Goal: Task Accomplishment & Management: Complete application form

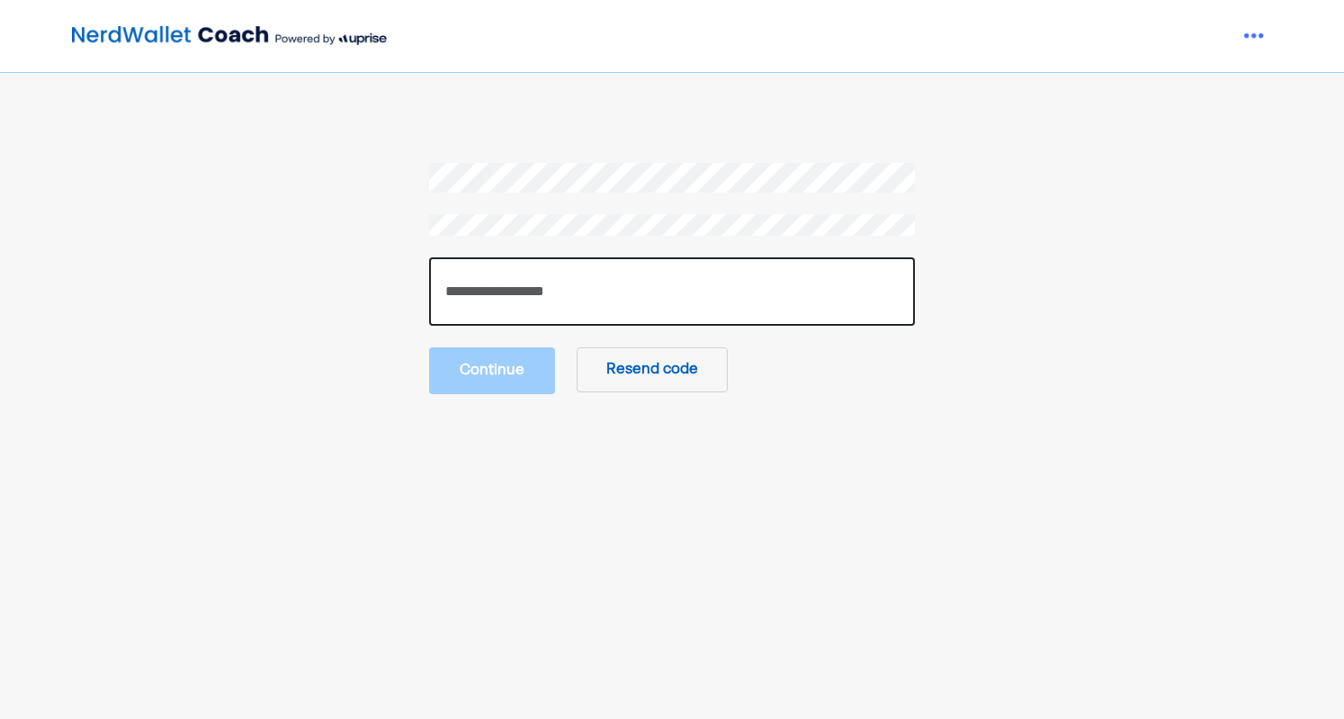
click at [684, 306] on input "number" at bounding box center [672, 291] width 486 height 68
paste input "******"
type input "******"
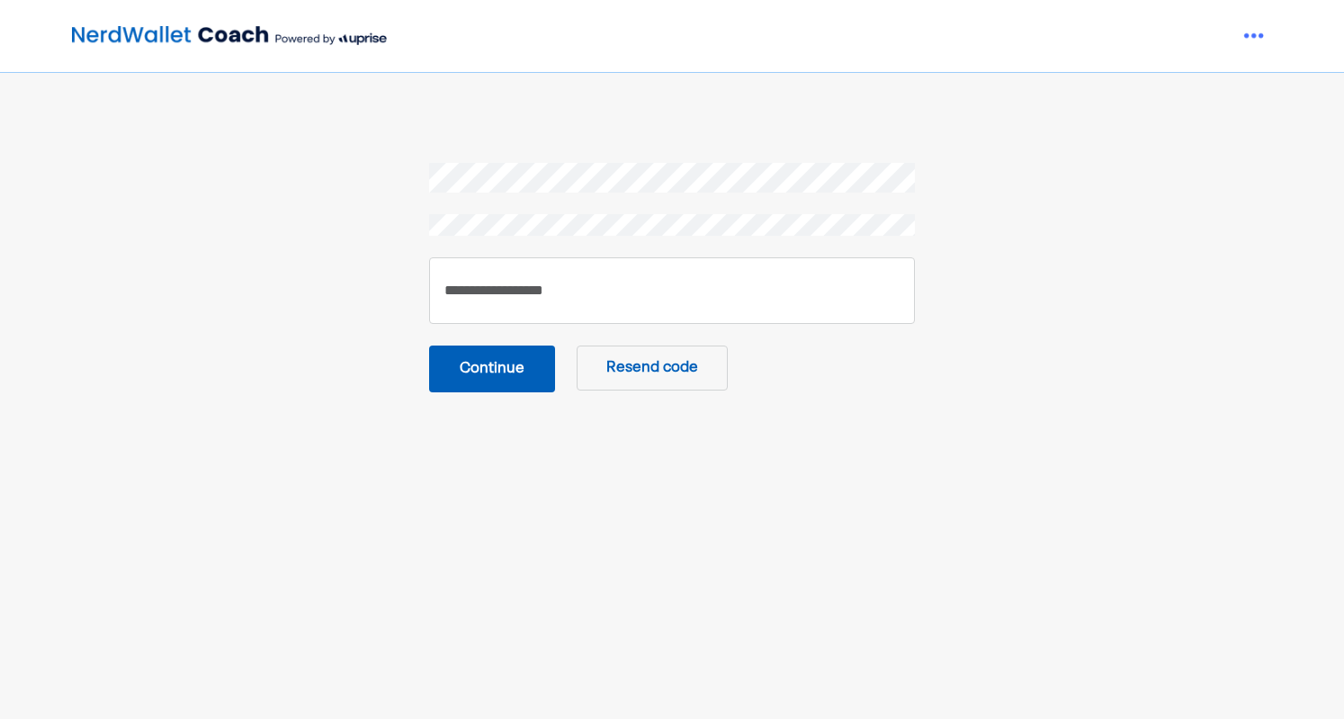
click at [514, 364] on button "Continue" at bounding box center [492, 368] width 126 height 47
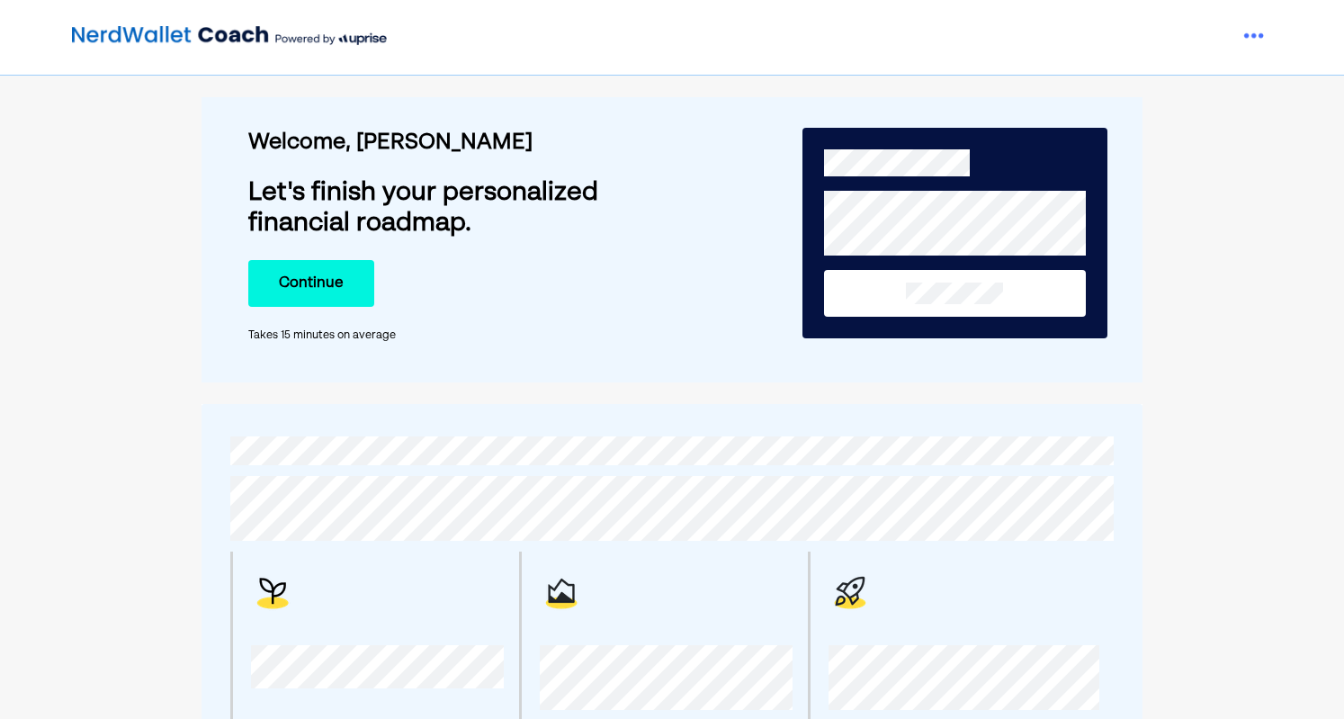
click at [324, 269] on button "Continue" at bounding box center [311, 283] width 126 height 47
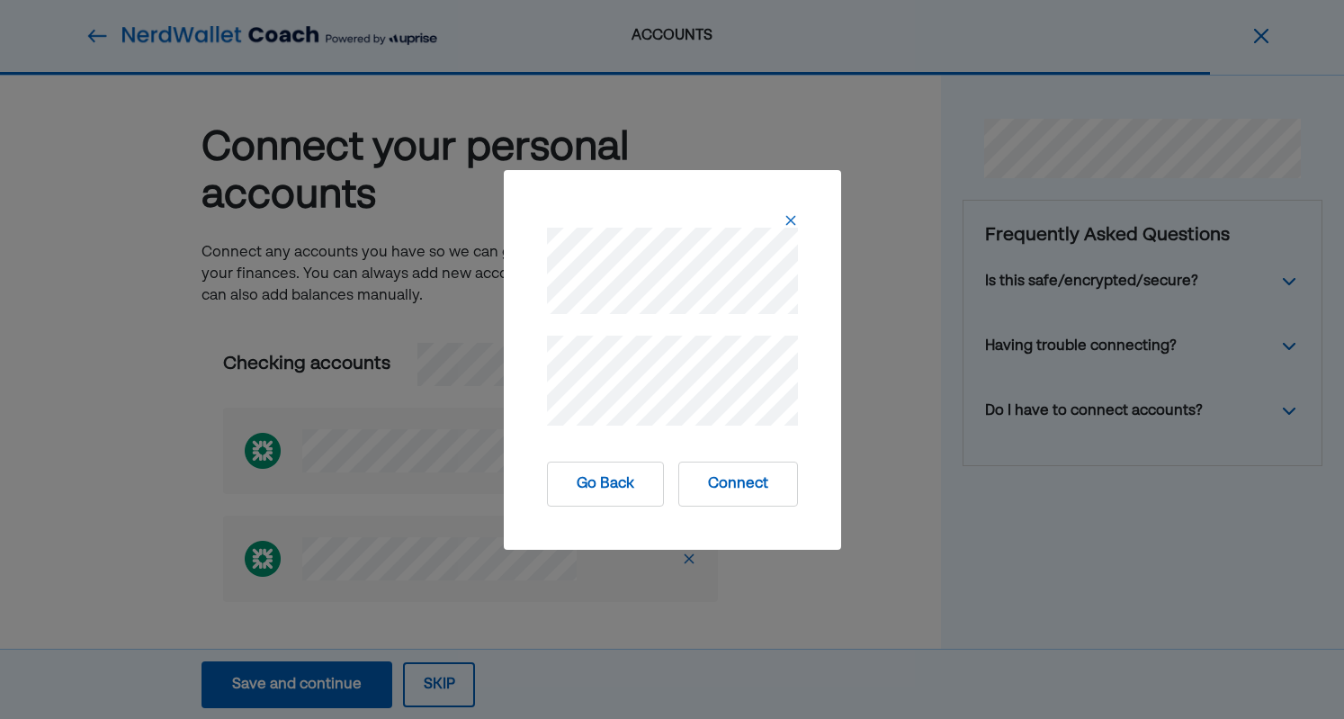
click at [733, 480] on button "Connect" at bounding box center [738, 483] width 120 height 45
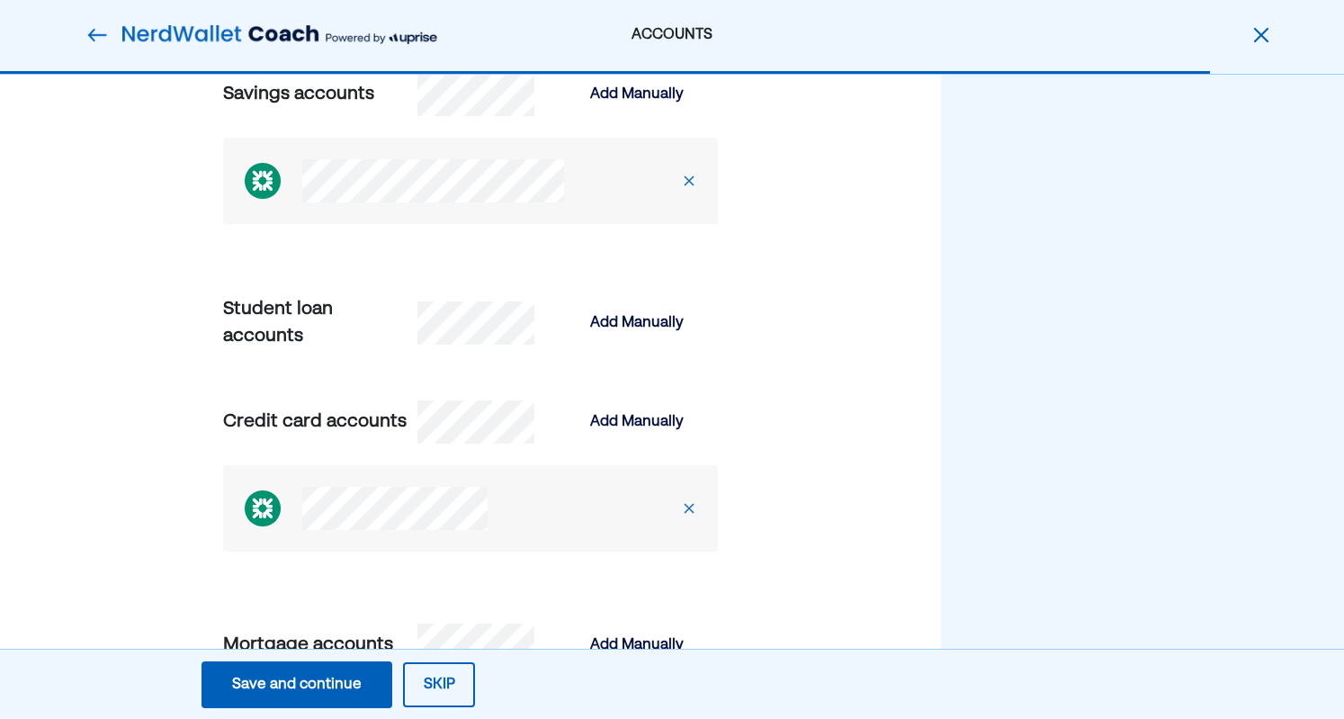
scroll to position [719, 0]
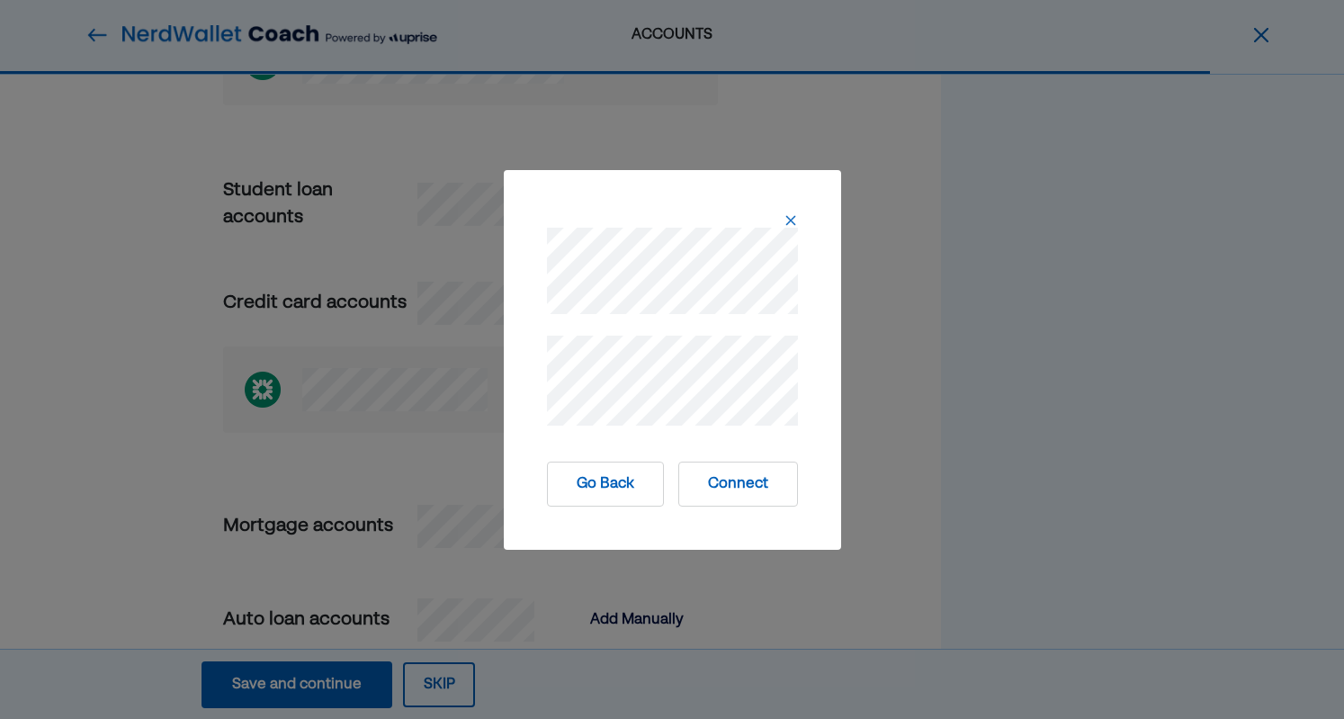
click at [778, 485] on button "Connect" at bounding box center [738, 483] width 120 height 45
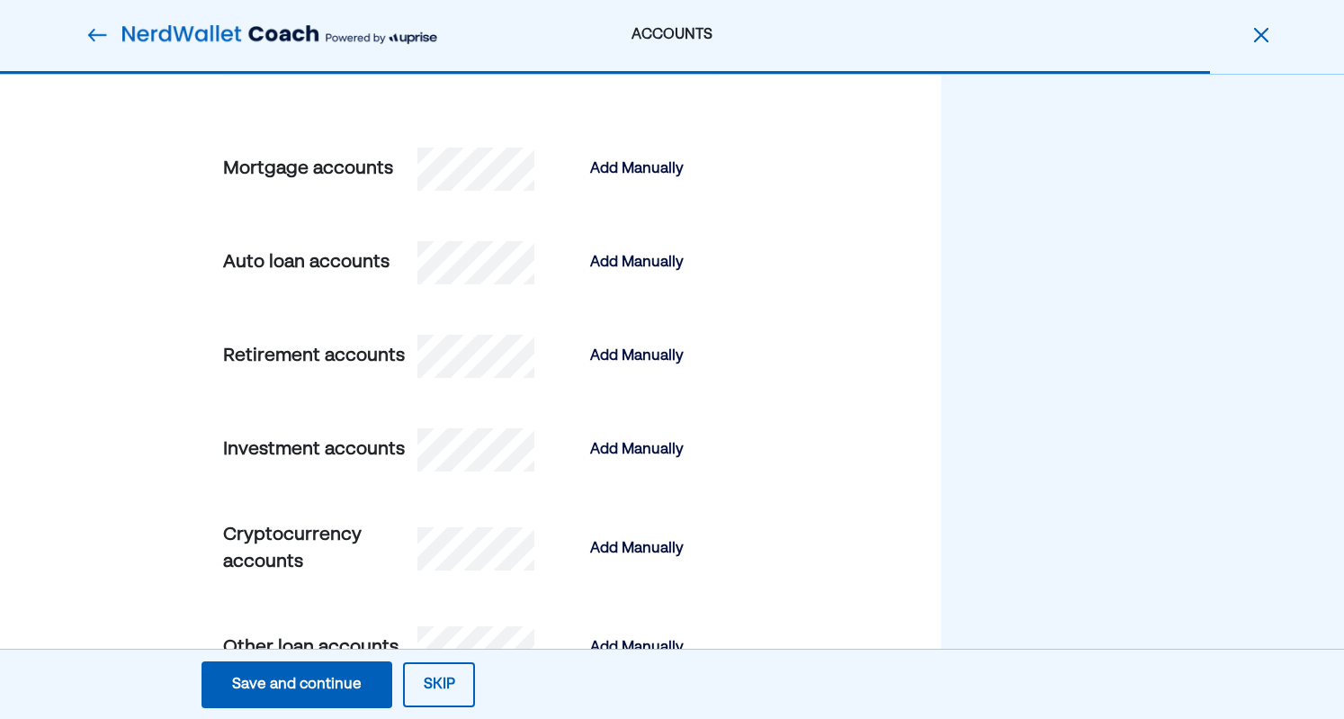
scroll to position [1349, 0]
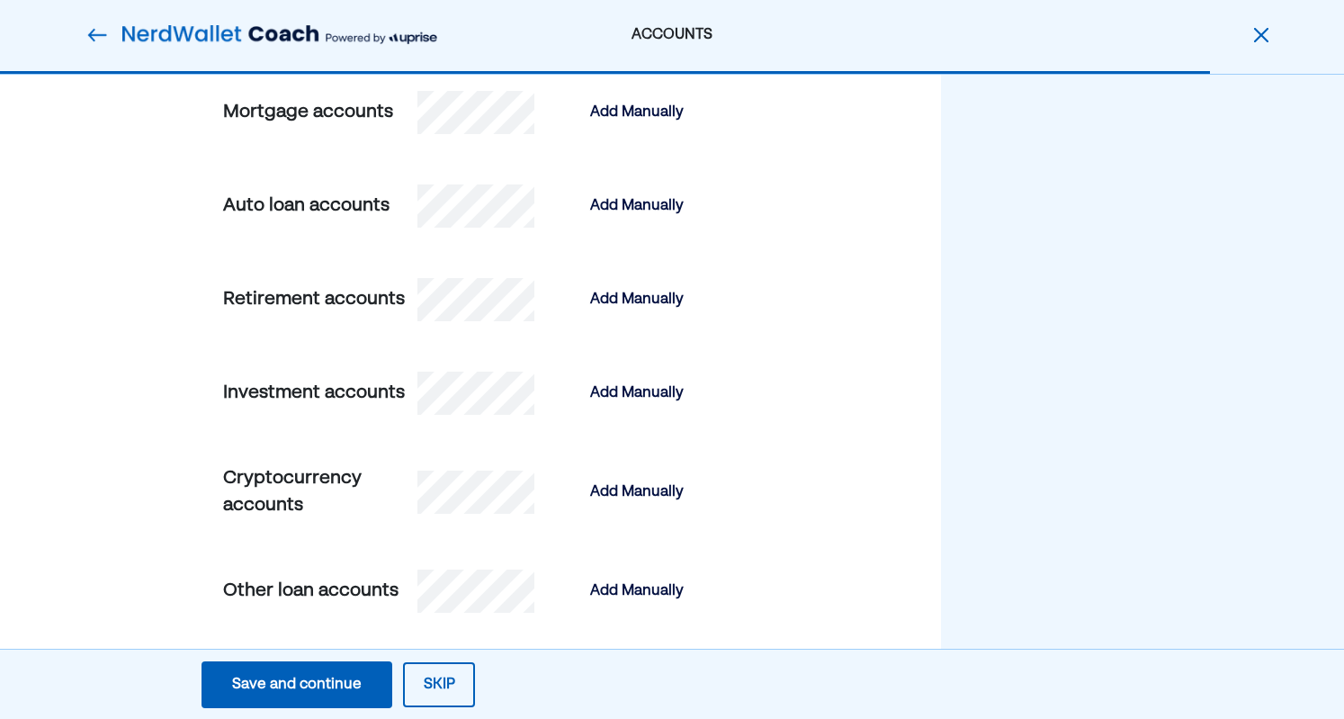
drag, startPoint x: 664, startPoint y: 311, endPoint x: 88, endPoint y: 490, distance: 602.7
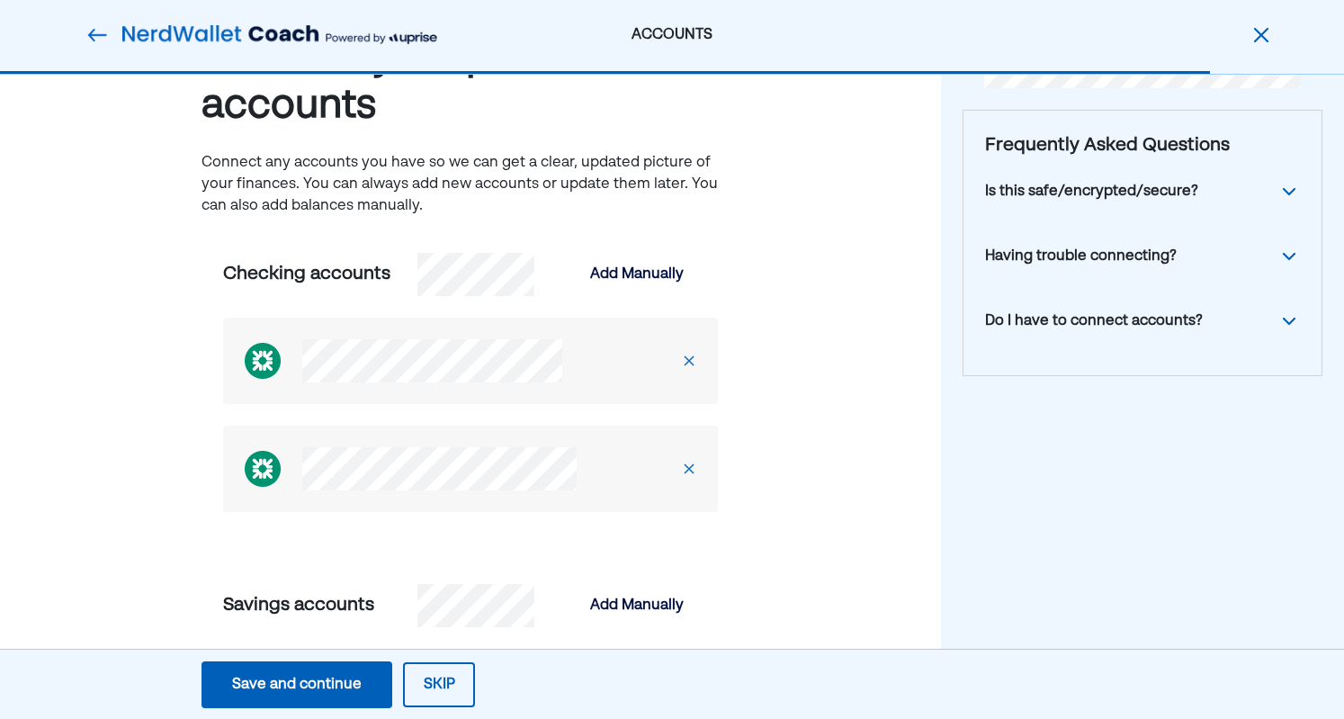
scroll to position [90, 0]
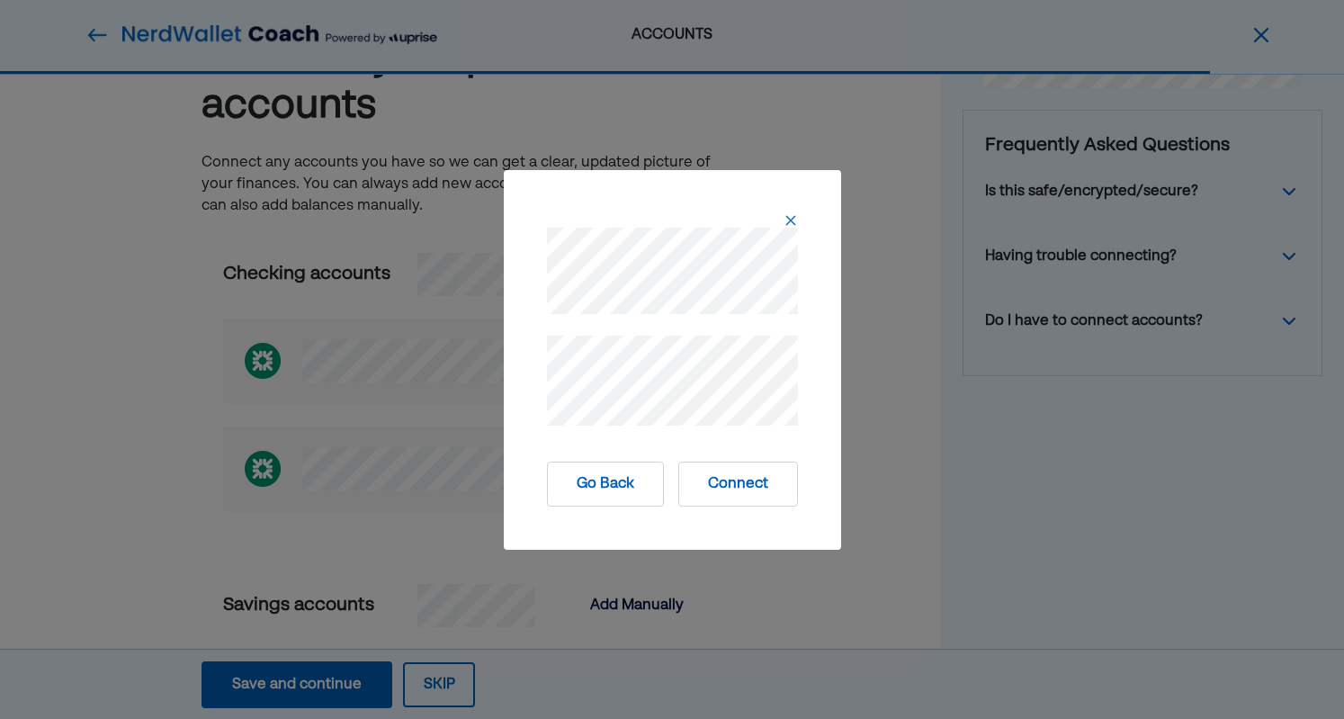
click at [739, 467] on button "Connect" at bounding box center [738, 483] width 120 height 45
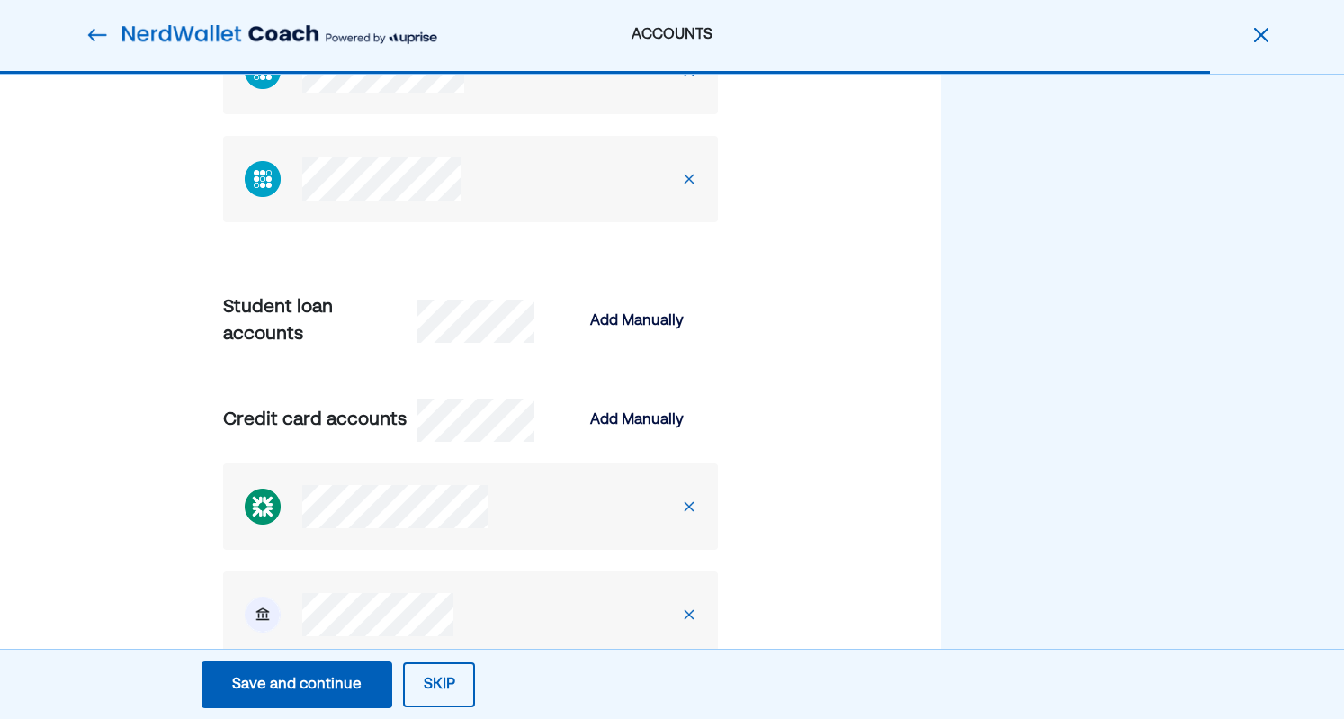
scroll to position [1079, 0]
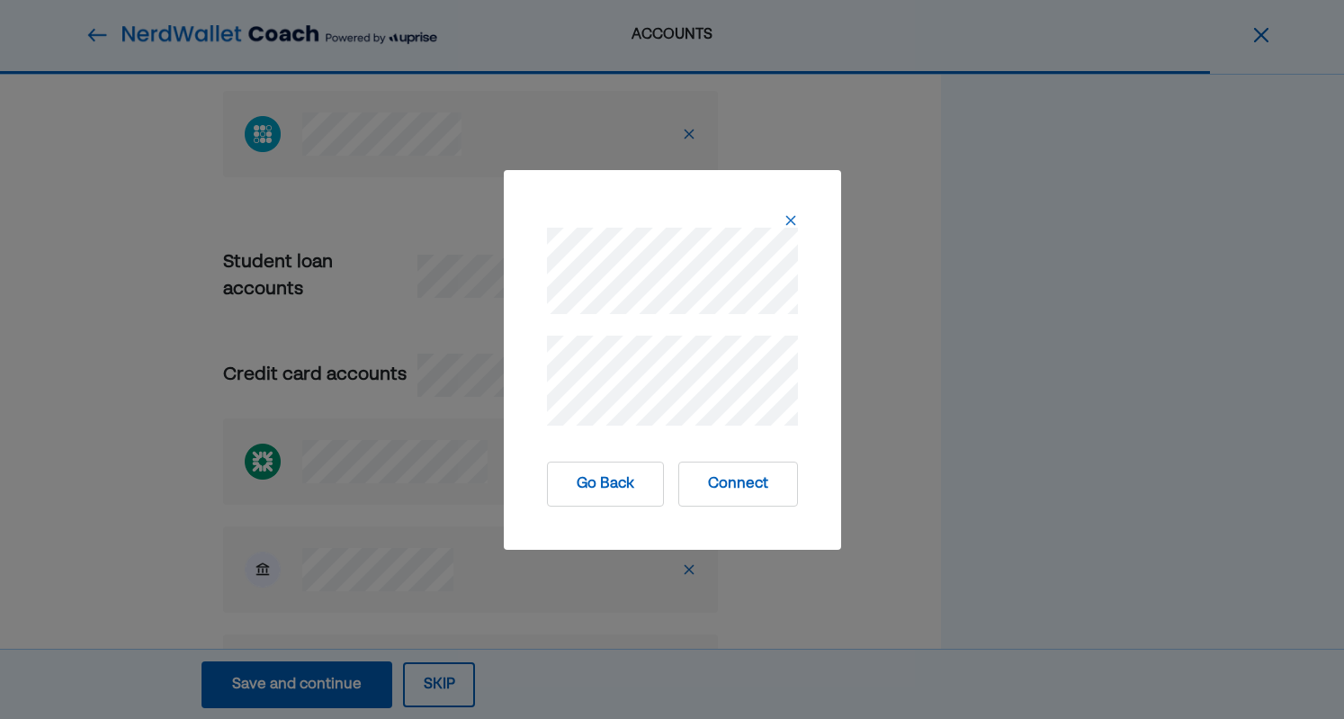
click at [730, 492] on button "Connect" at bounding box center [738, 483] width 120 height 45
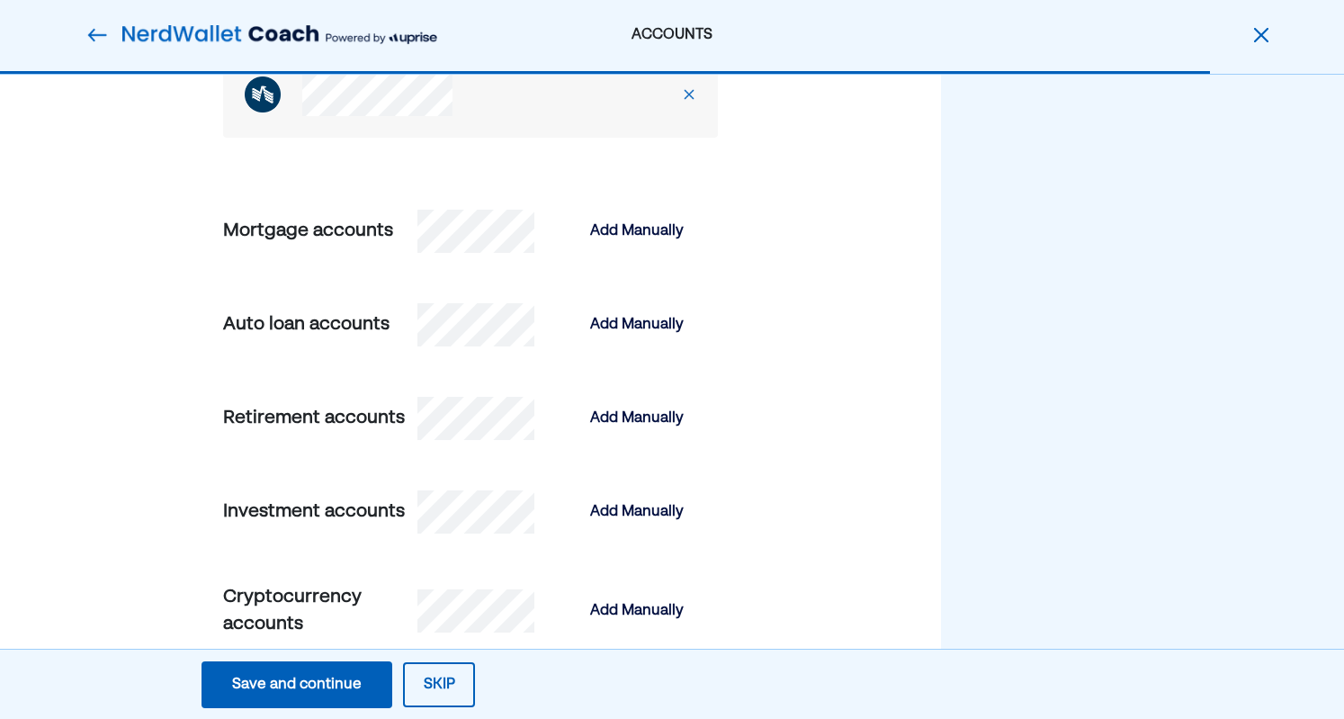
scroll to position [1799, 0]
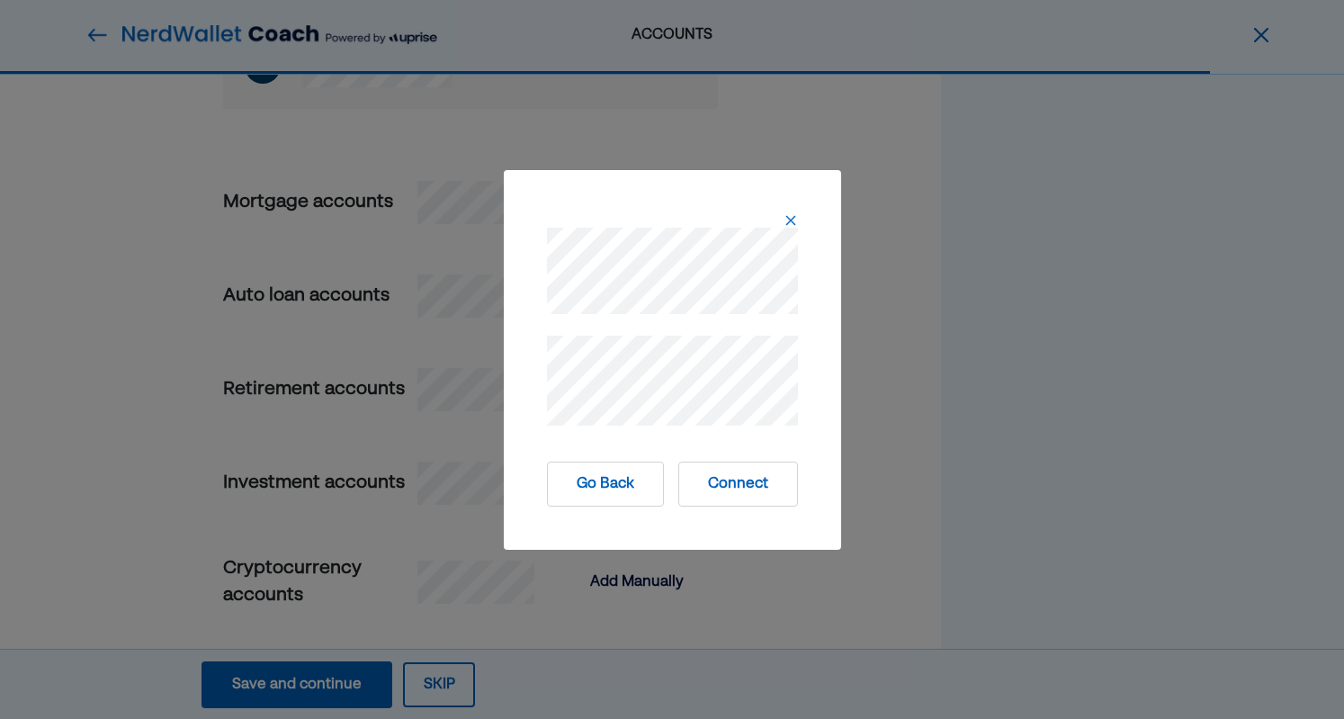
click at [734, 495] on button "Connect" at bounding box center [738, 483] width 120 height 45
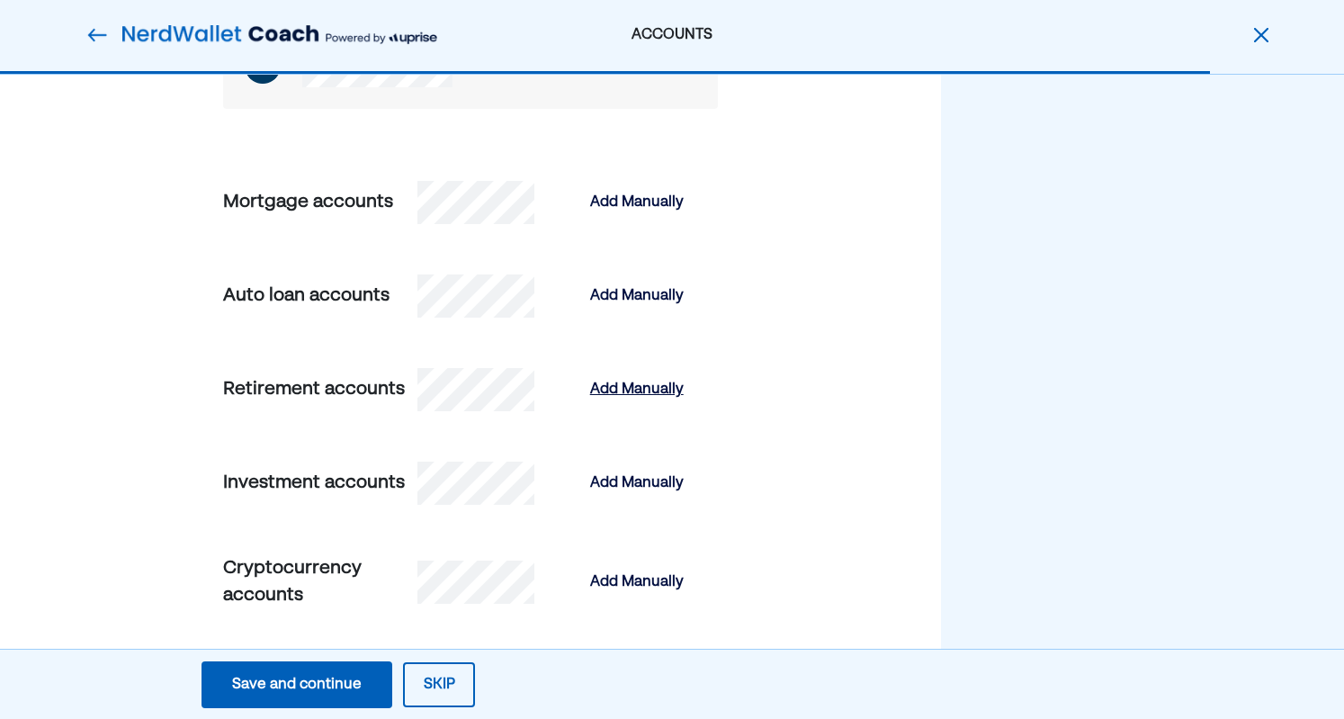
click at [655, 389] on div "Add Manually" at bounding box center [637, 390] width 94 height 22
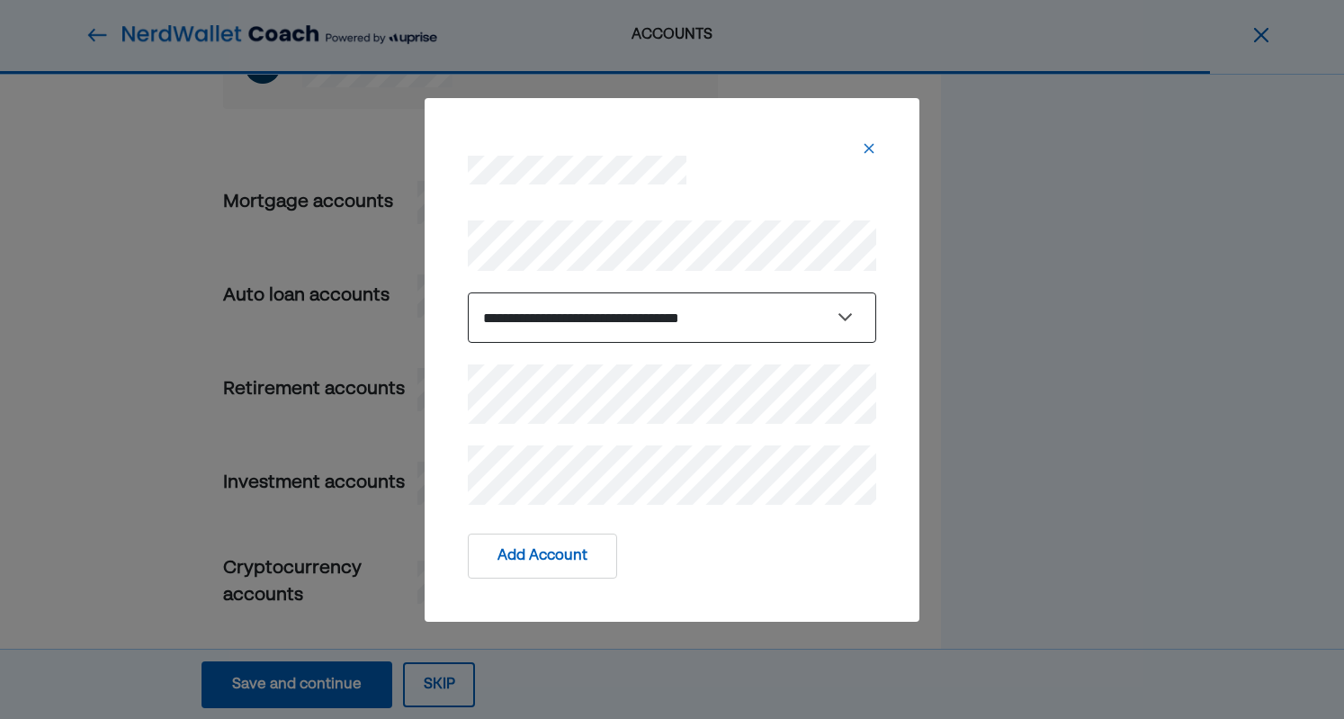
click at [726, 316] on select "**********" at bounding box center [672, 317] width 408 height 50
select select "**********"
click at [468, 292] on select "**********" at bounding box center [672, 317] width 408 height 50
click at [535, 564] on button "Add Account" at bounding box center [542, 555] width 149 height 45
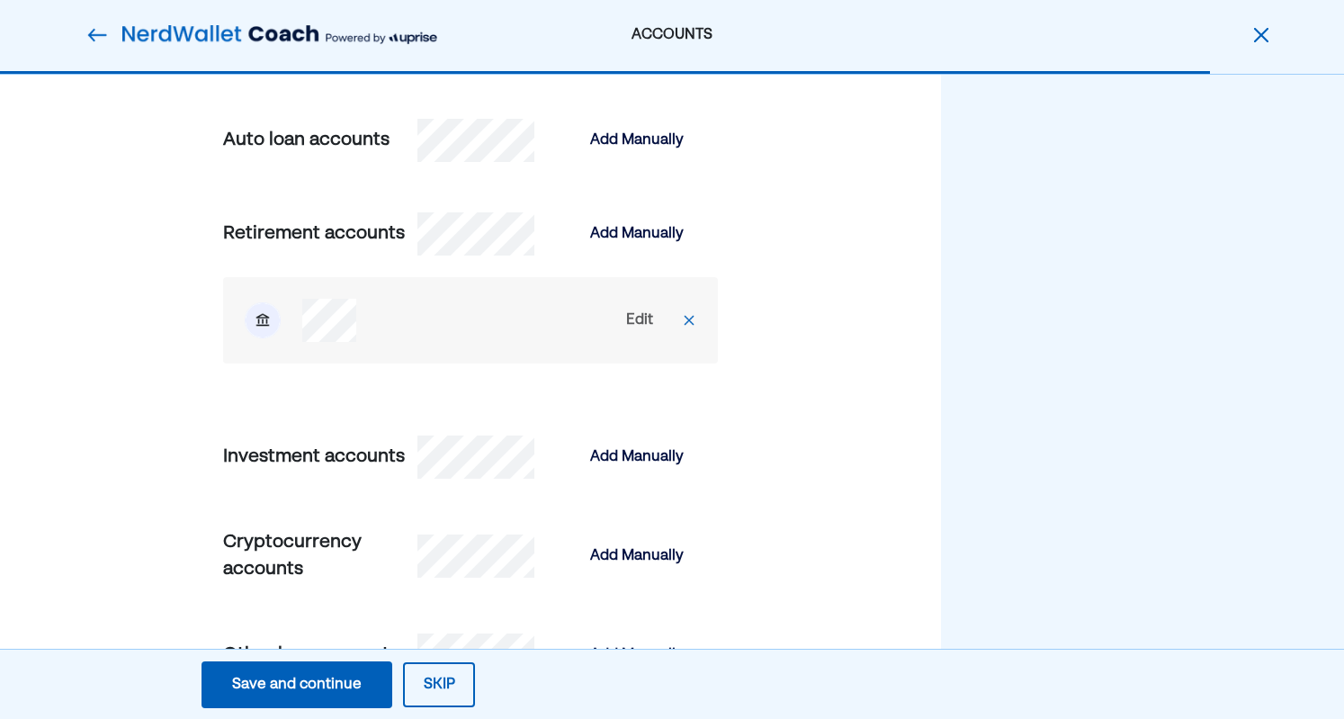
scroll to position [1979, 0]
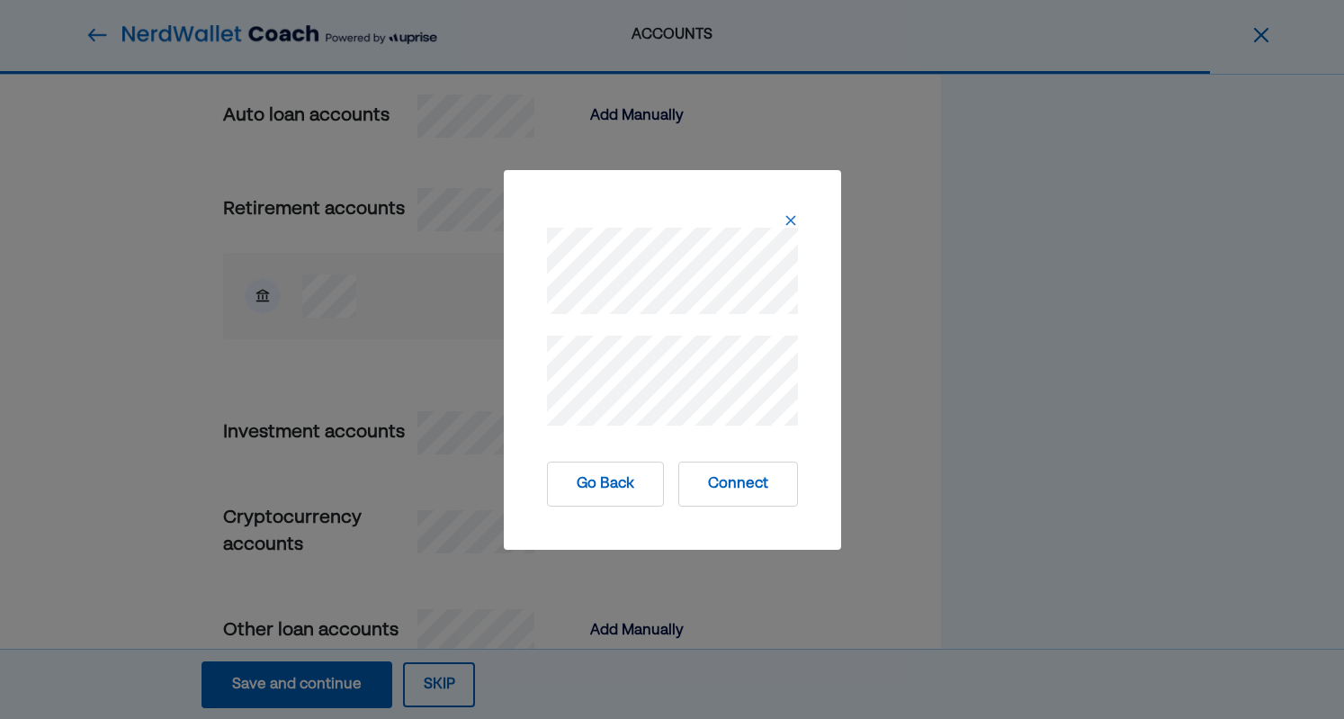
click at [724, 488] on button "Connect" at bounding box center [738, 483] width 120 height 45
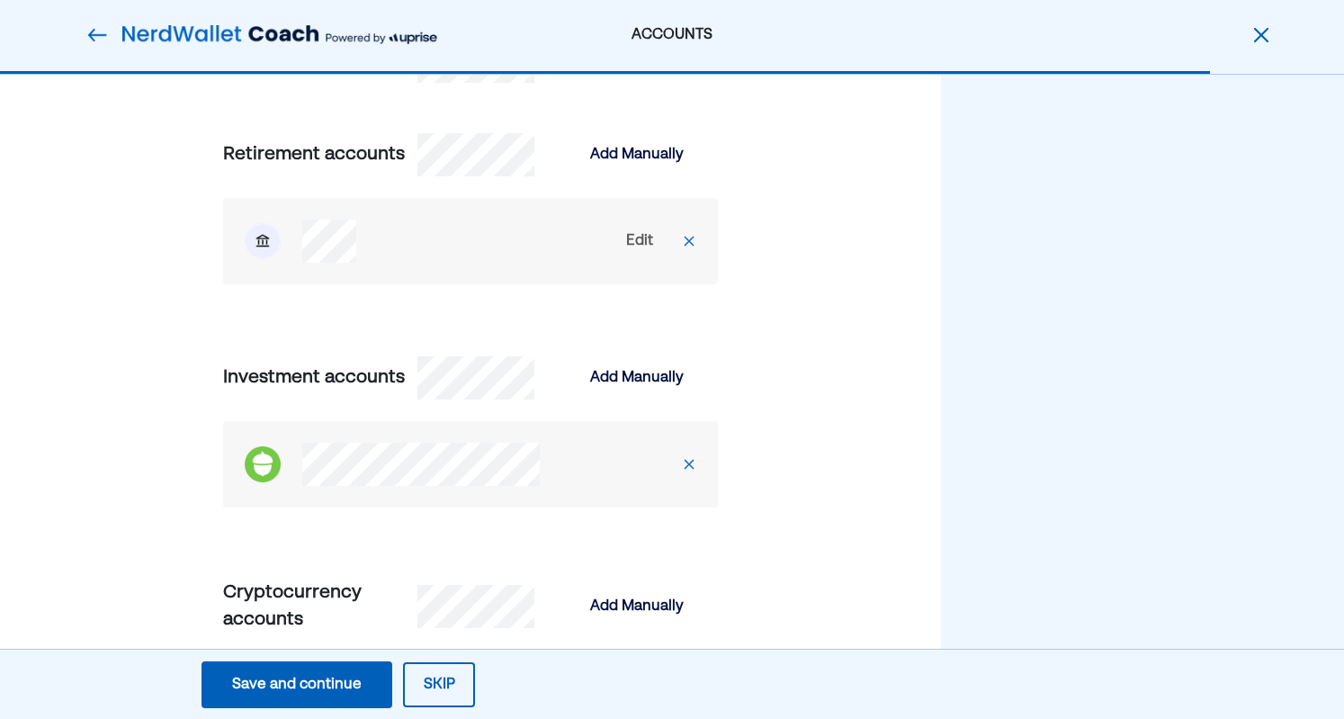
scroll to position [2123, 0]
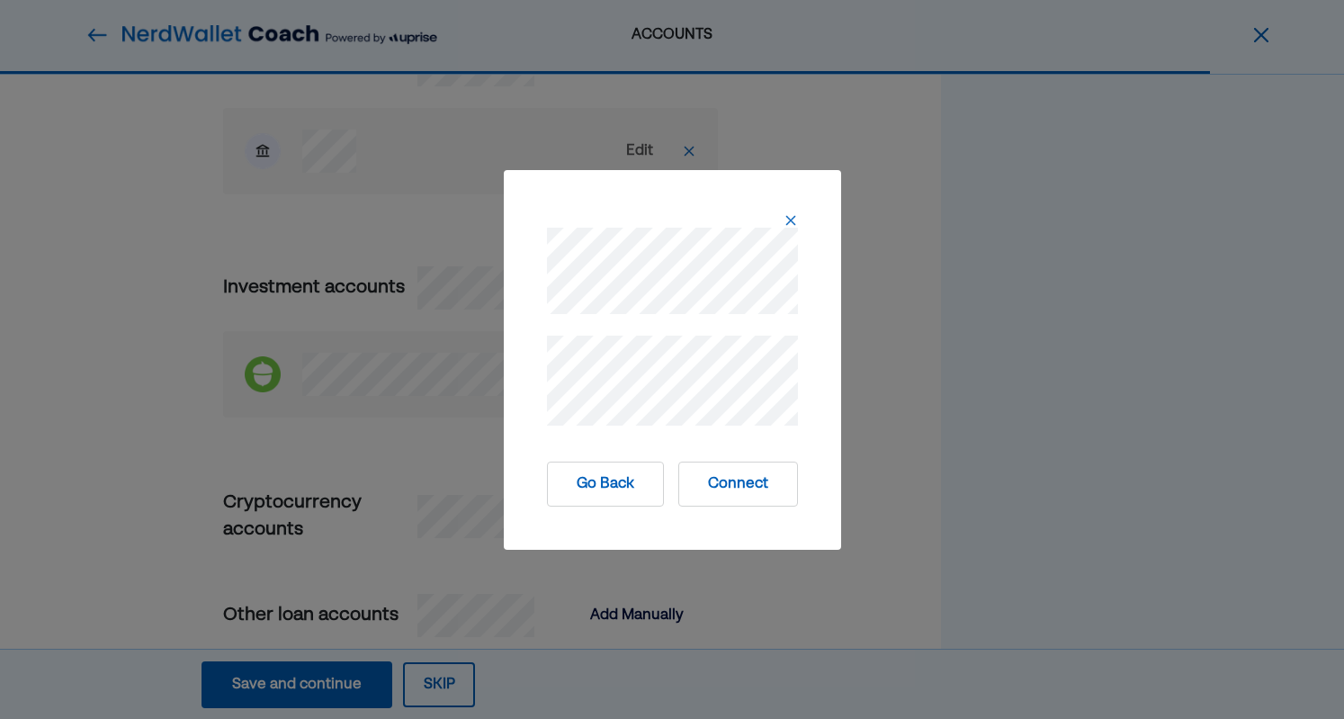
click at [720, 485] on button "Connect" at bounding box center [738, 483] width 120 height 45
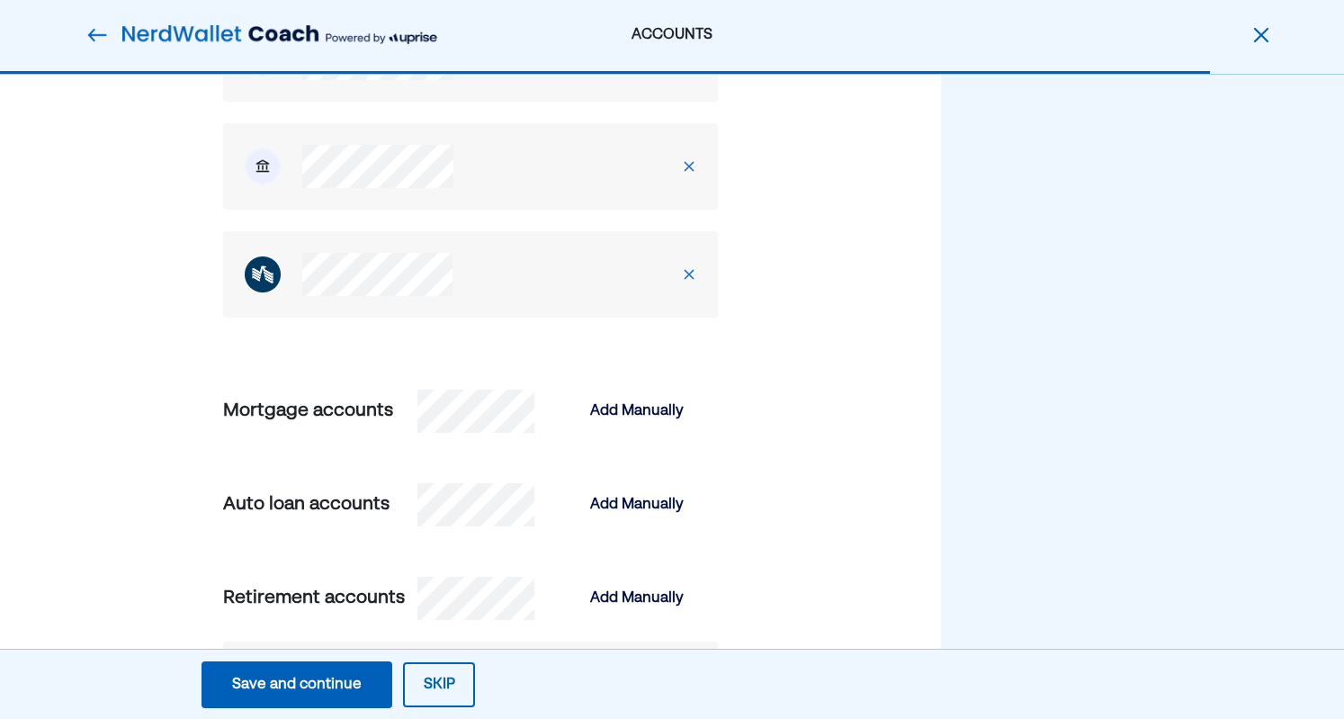
scroll to position [1584, 0]
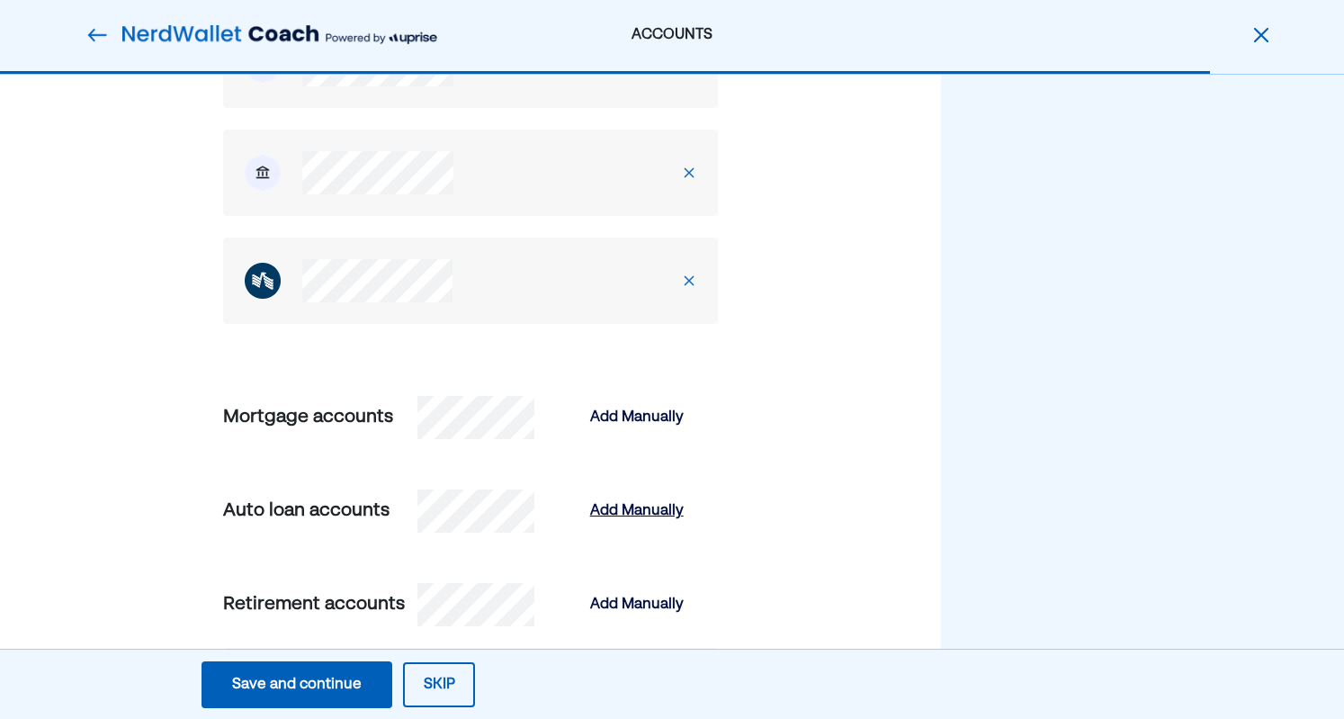
click at [668, 500] on div "Add Manually" at bounding box center [637, 511] width 94 height 22
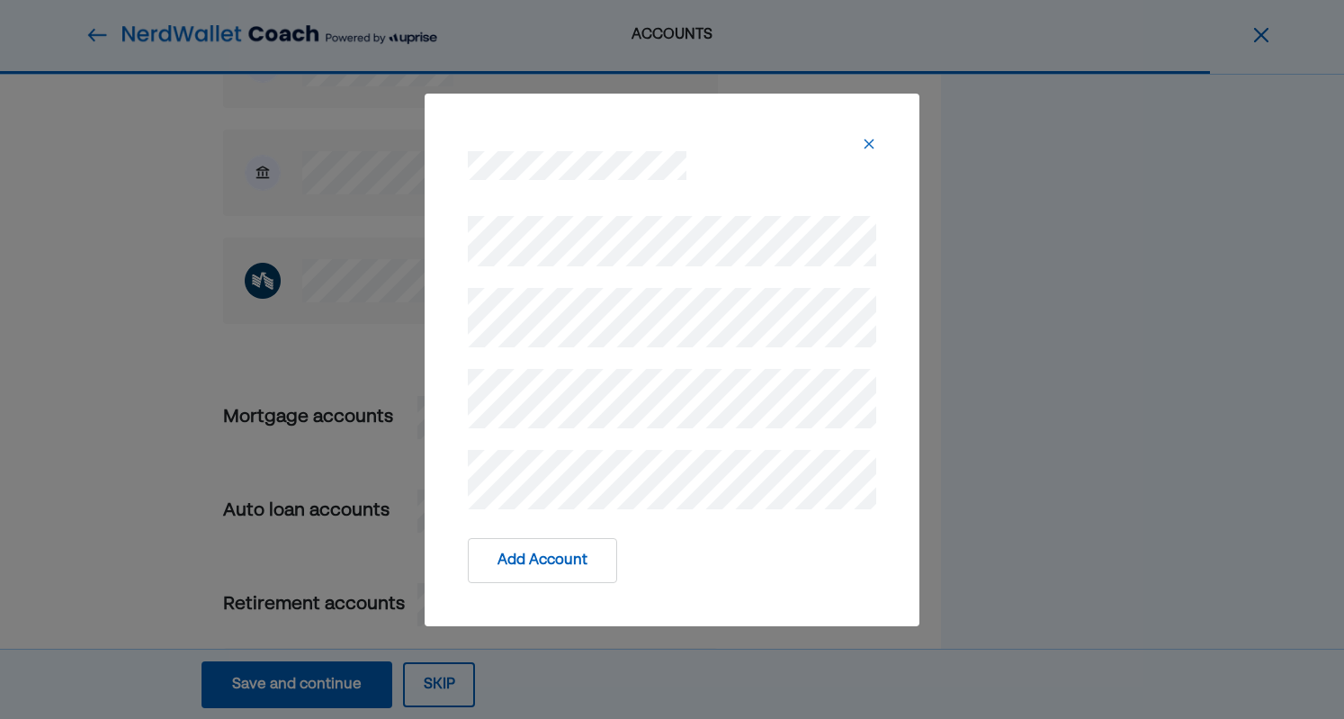
click at [581, 562] on button "Add Account" at bounding box center [542, 560] width 149 height 45
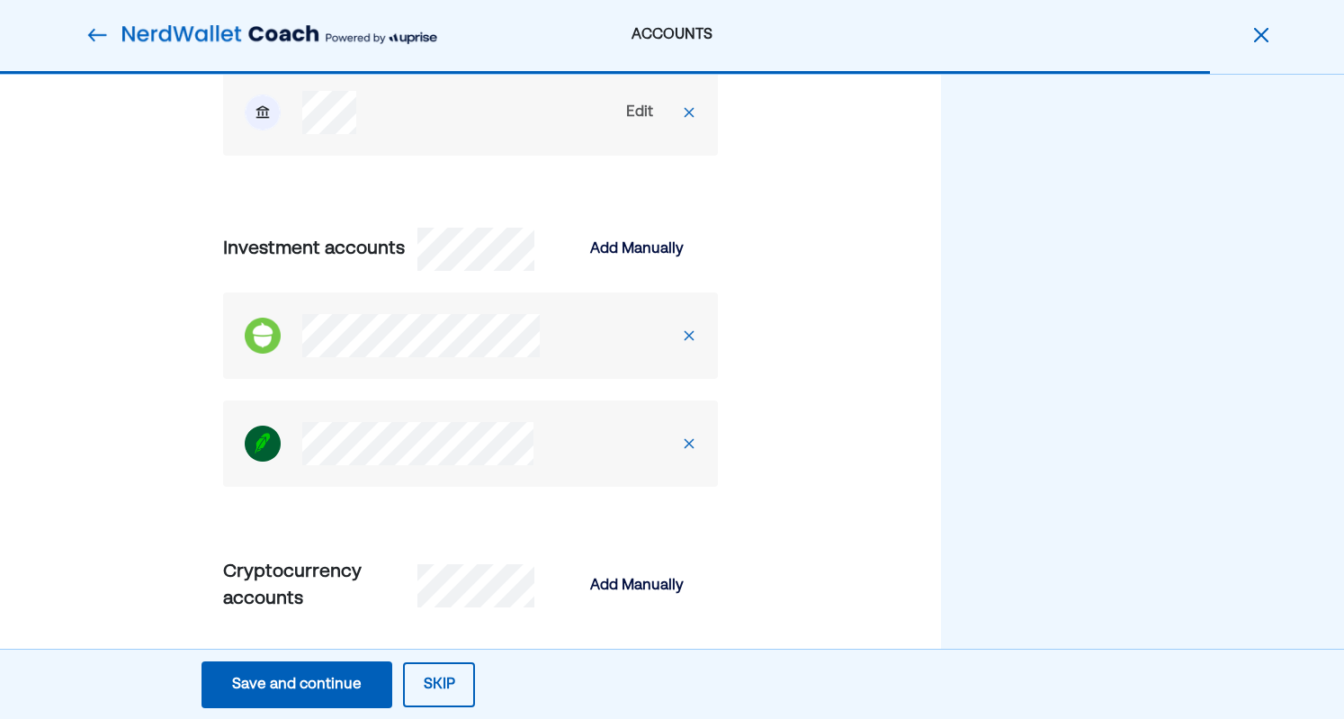
scroll to position [2541, 0]
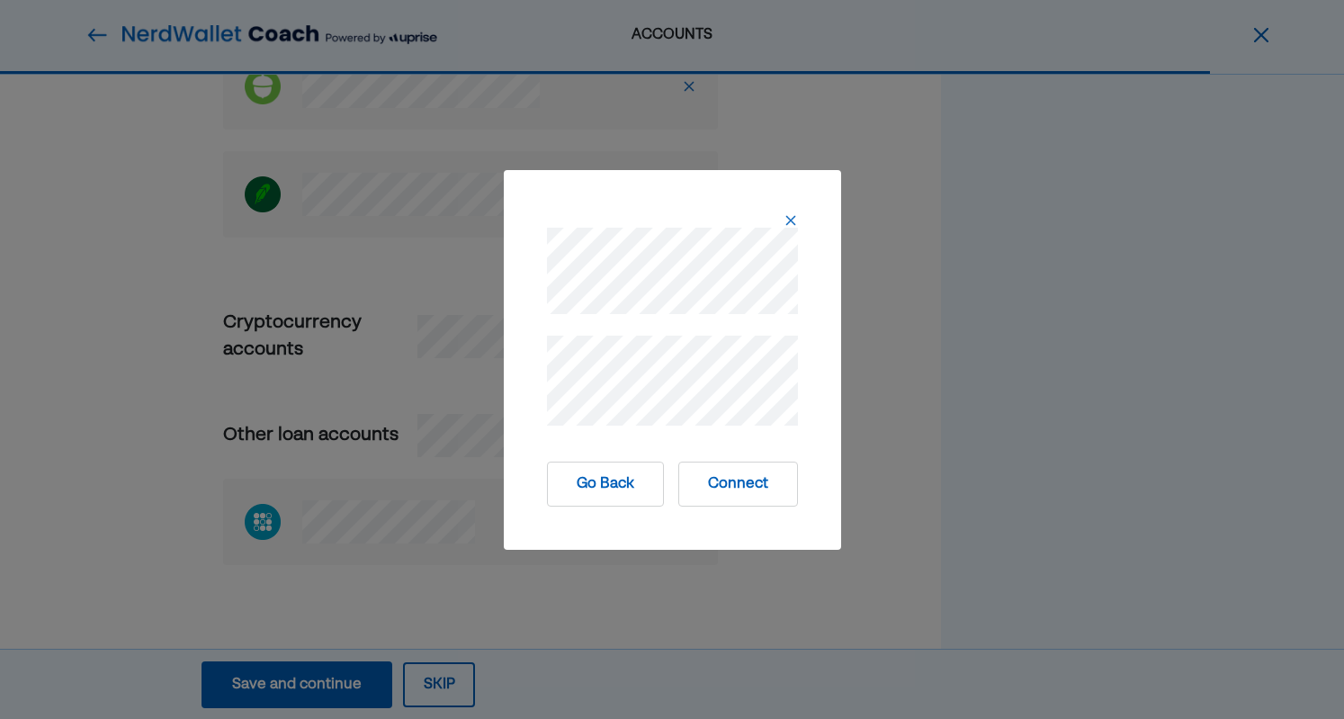
click at [718, 487] on button "Connect" at bounding box center [738, 483] width 120 height 45
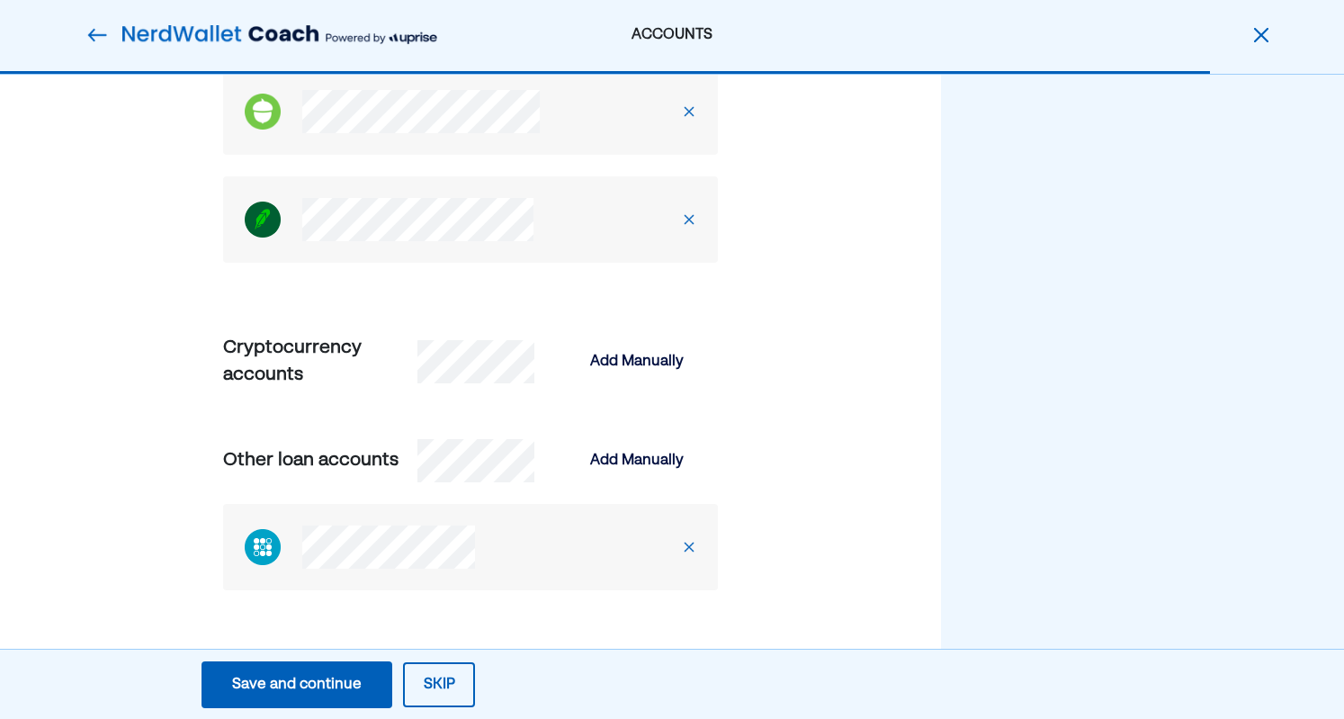
scroll to position [2800, 0]
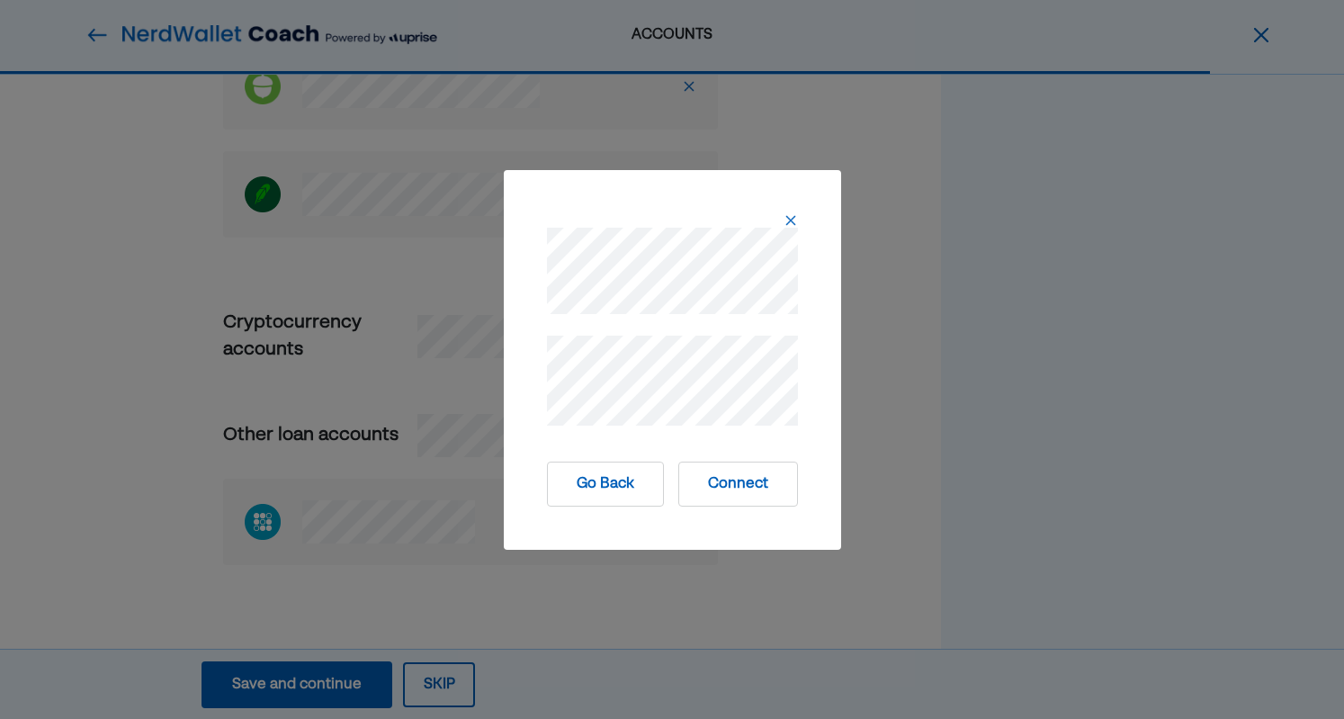
click at [717, 481] on button "Connect" at bounding box center [738, 483] width 120 height 45
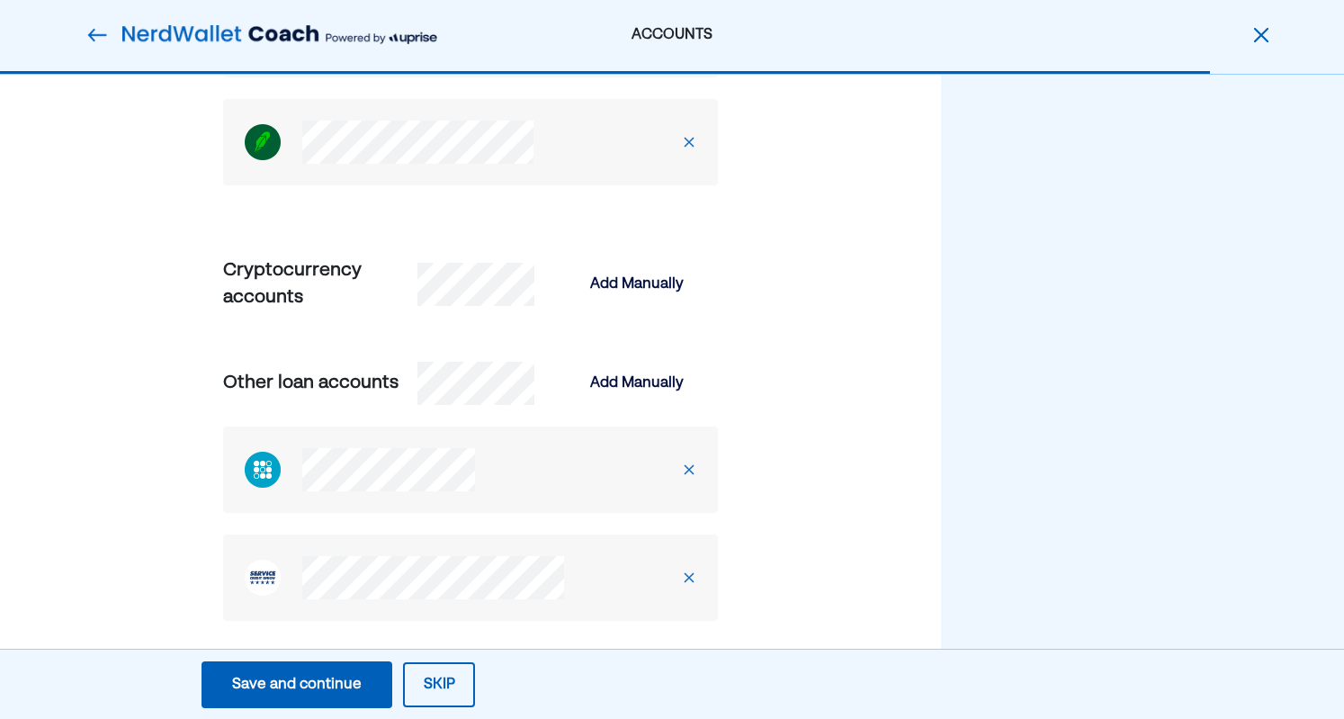
scroll to position [3015, 0]
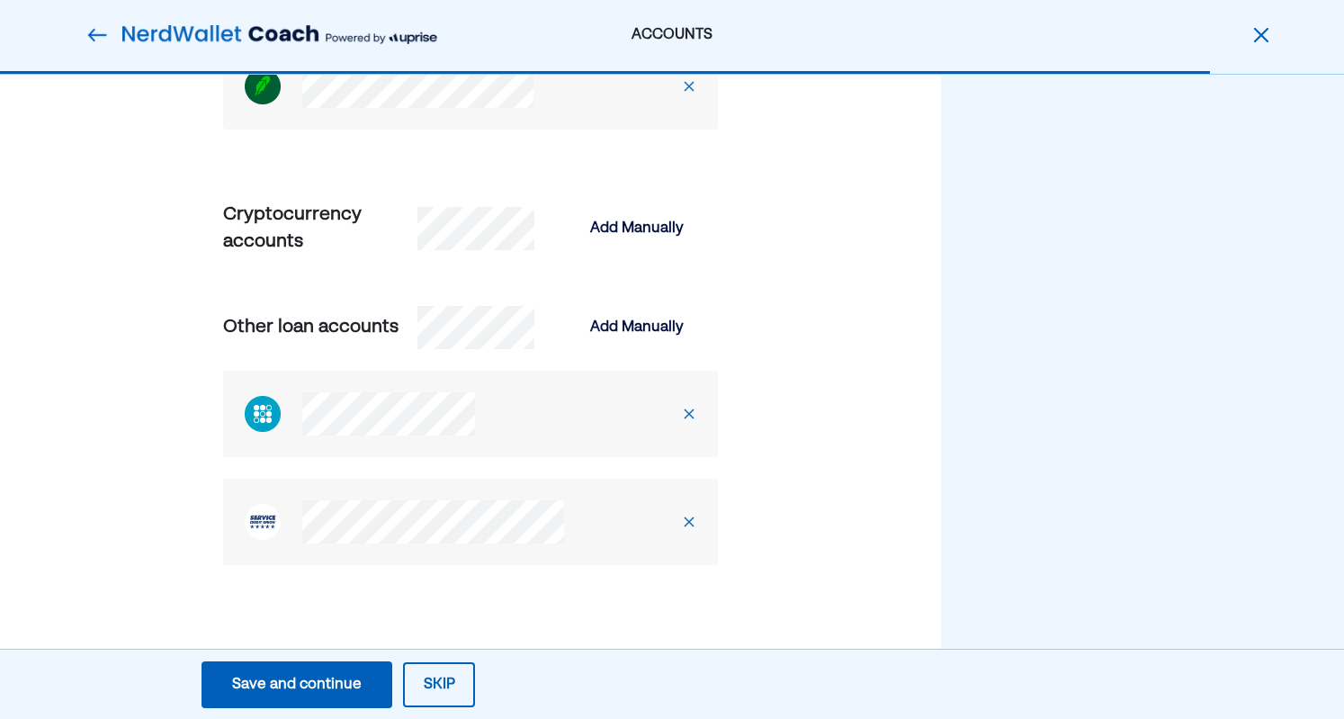
click at [308, 674] on div "Save and continue" at bounding box center [297, 685] width 130 height 22
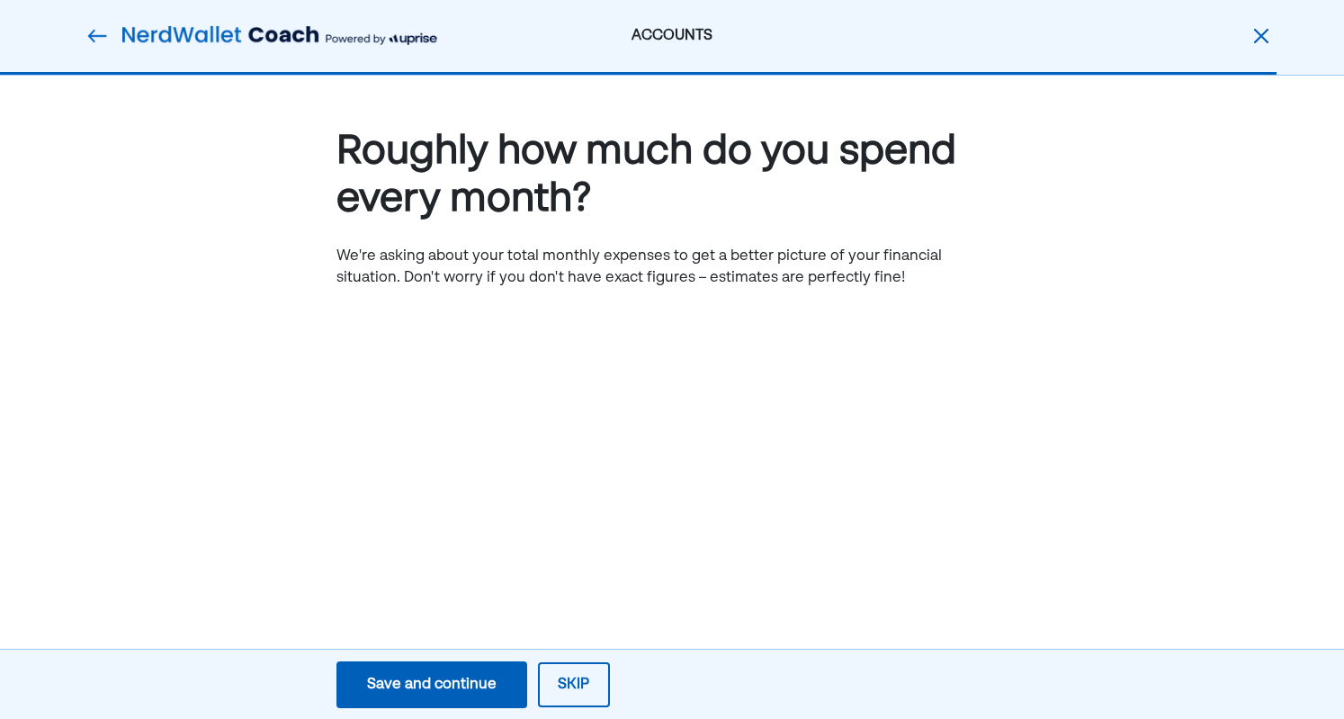
scroll to position [0, 0]
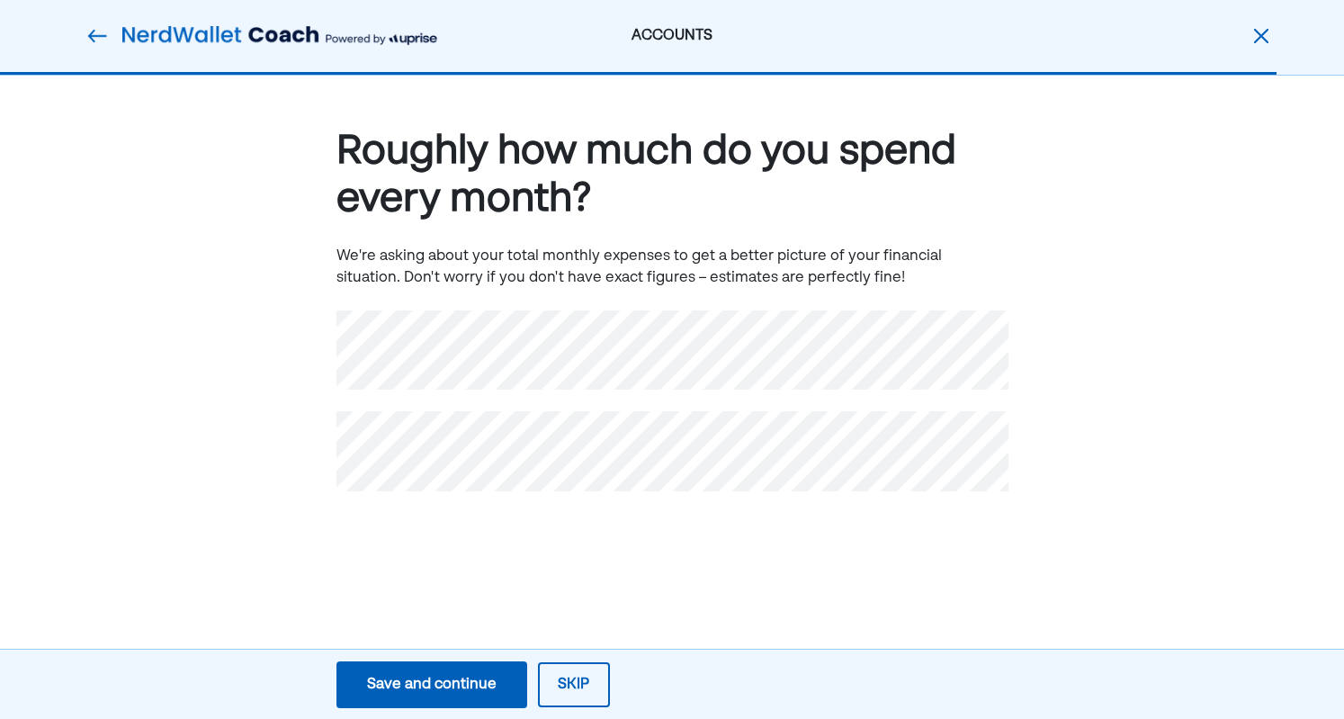
click at [593, 539] on div "Roughly how much do you spend every month? We're asking about your total monthl…" at bounding box center [672, 337] width 1344 height 523
click at [582, 586] on div "Roughly how much do you spend every month? We're asking about your total monthl…" at bounding box center [672, 337] width 1344 height 523
click at [476, 693] on div "Save and continue" at bounding box center [432, 685] width 130 height 22
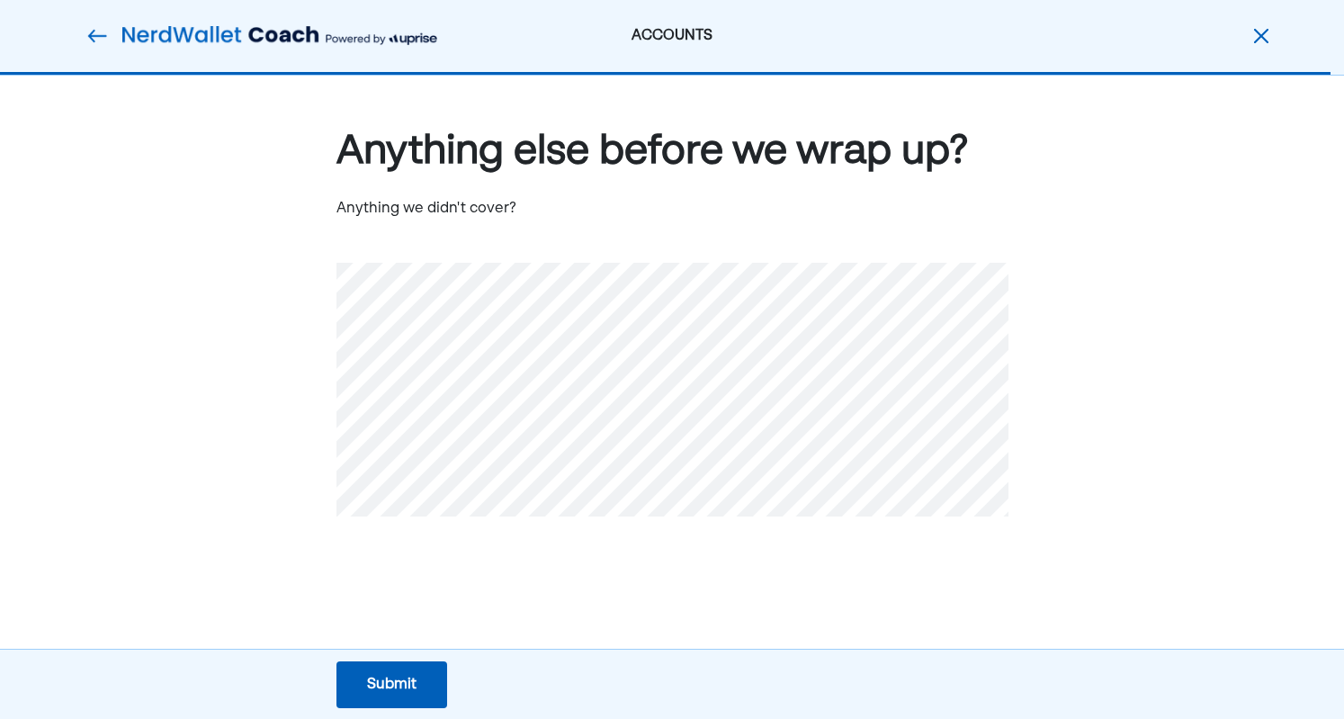
click at [417, 682] on button "Submit Submit Submit" at bounding box center [391, 684] width 111 height 47
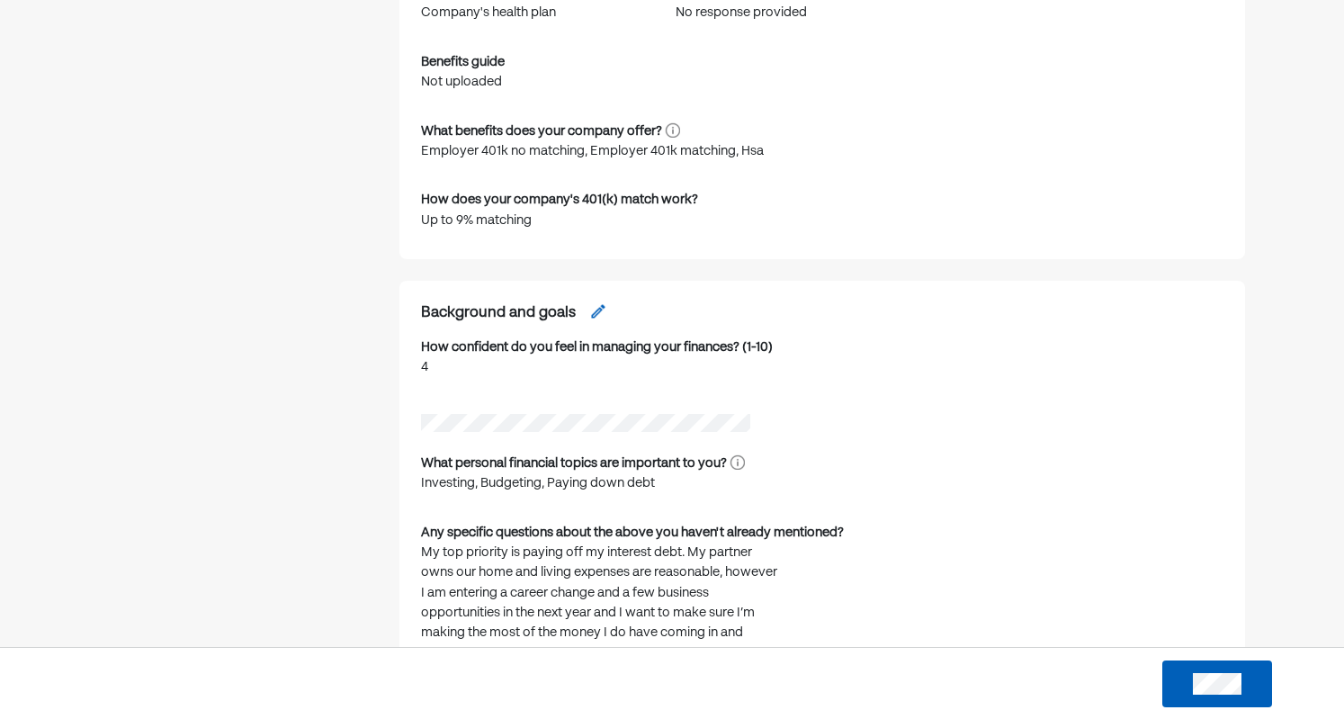
scroll to position [1079, 0]
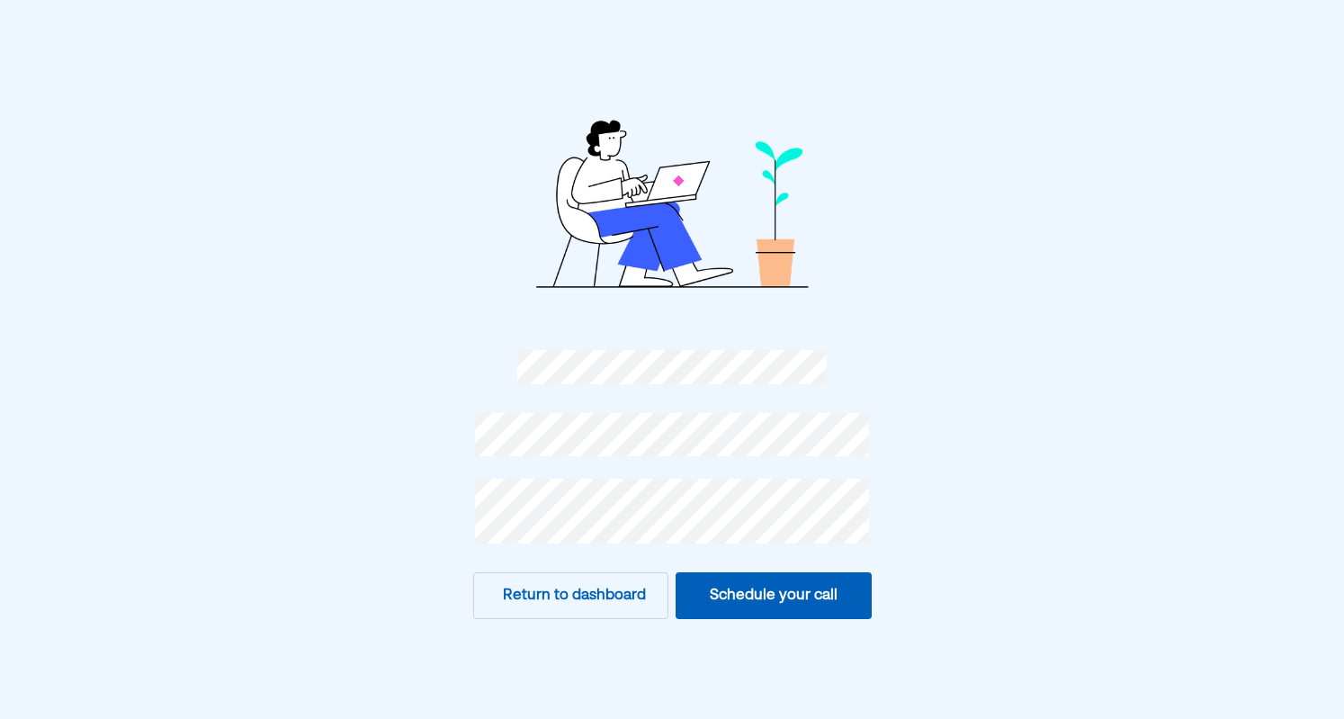
click at [624, 590] on button "Return to dashboard" at bounding box center [571, 595] width 196 height 47
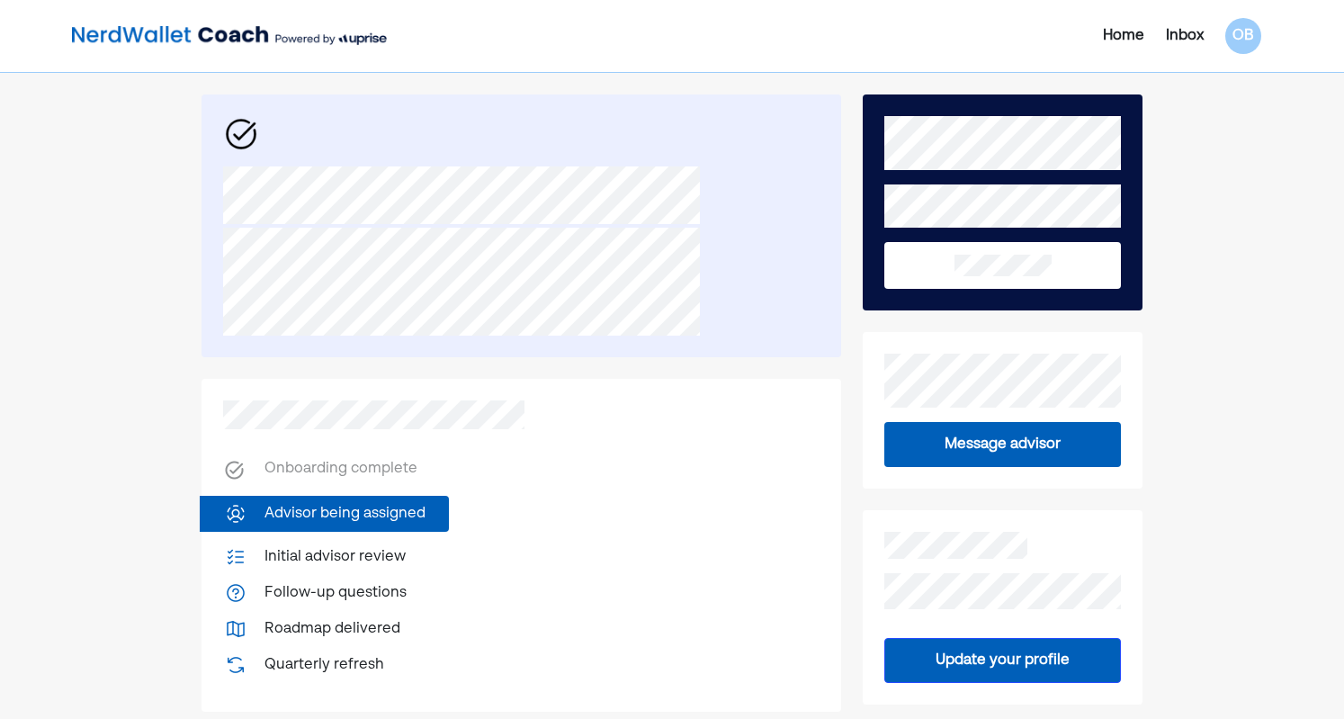
click at [402, 469] on div "Onboarding complete" at bounding box center [340, 469] width 153 height 23
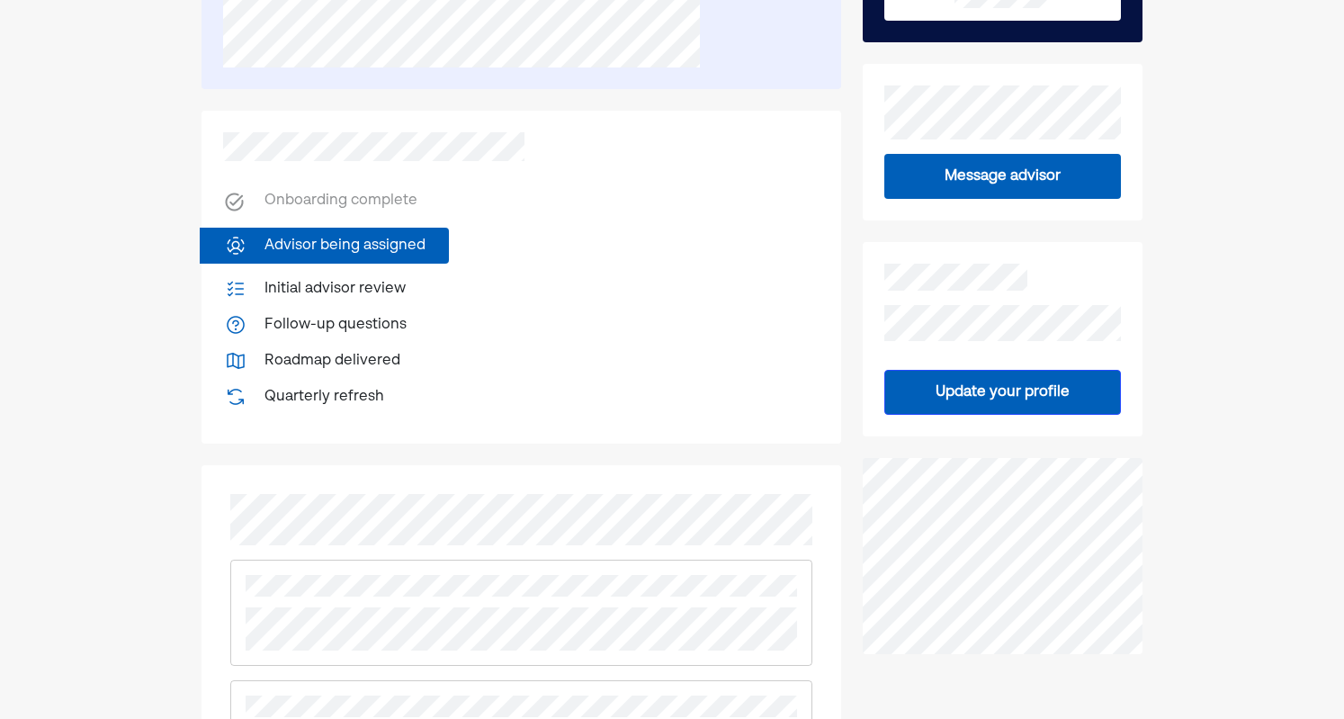
scroll to position [270, 0]
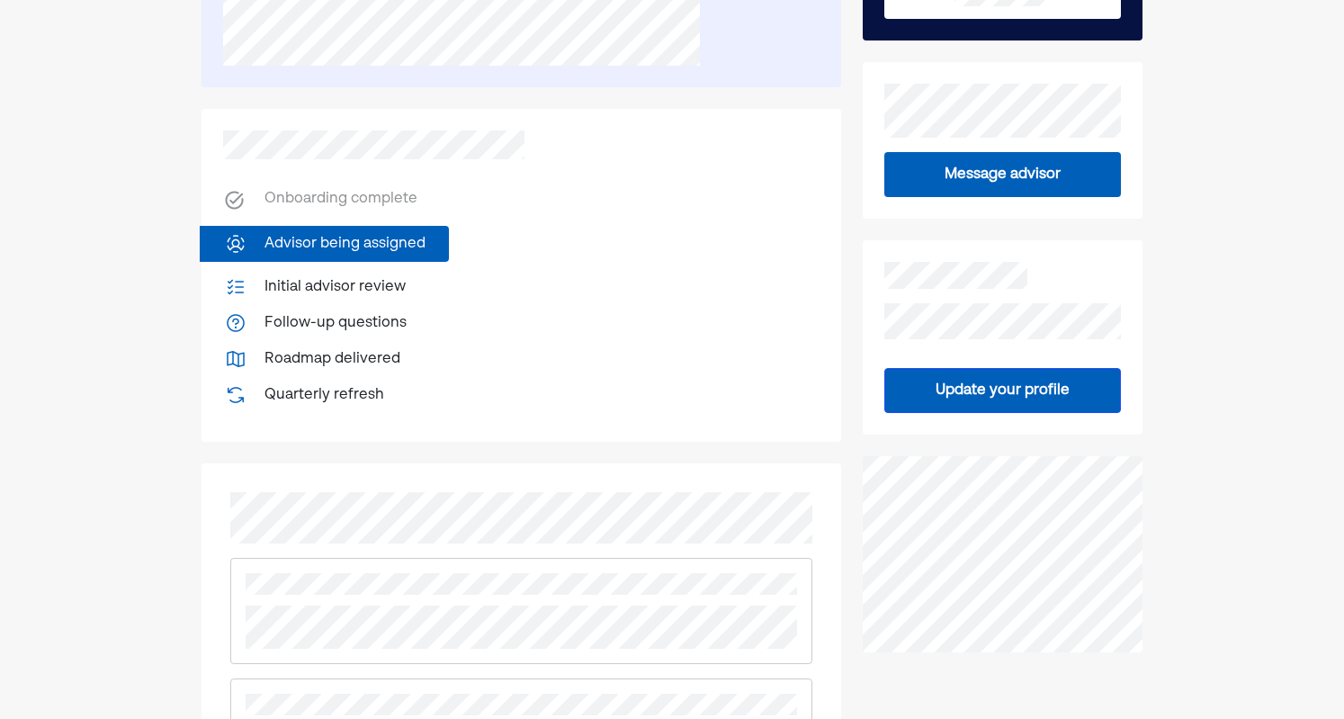
click at [996, 400] on button "Update your profile" at bounding box center [1002, 390] width 237 height 45
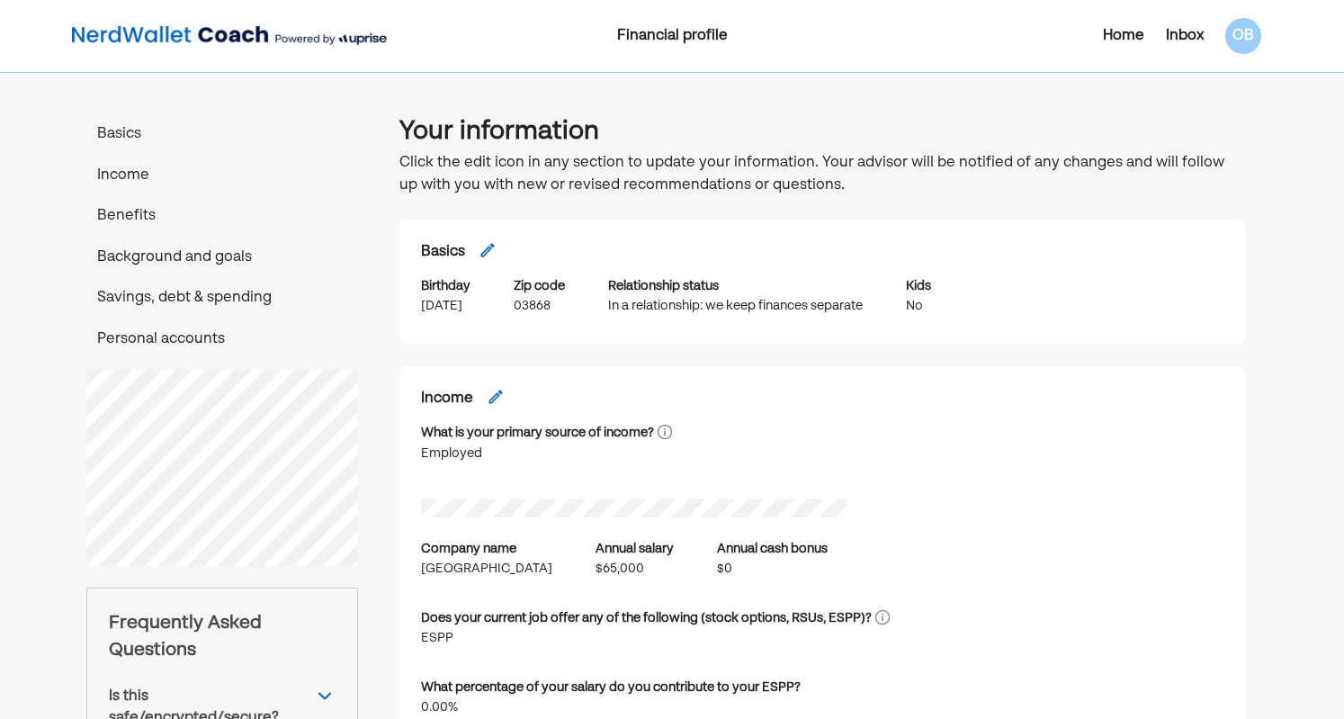
click at [162, 293] on p "Savings, debt & spending" at bounding box center [222, 298] width 272 height 23
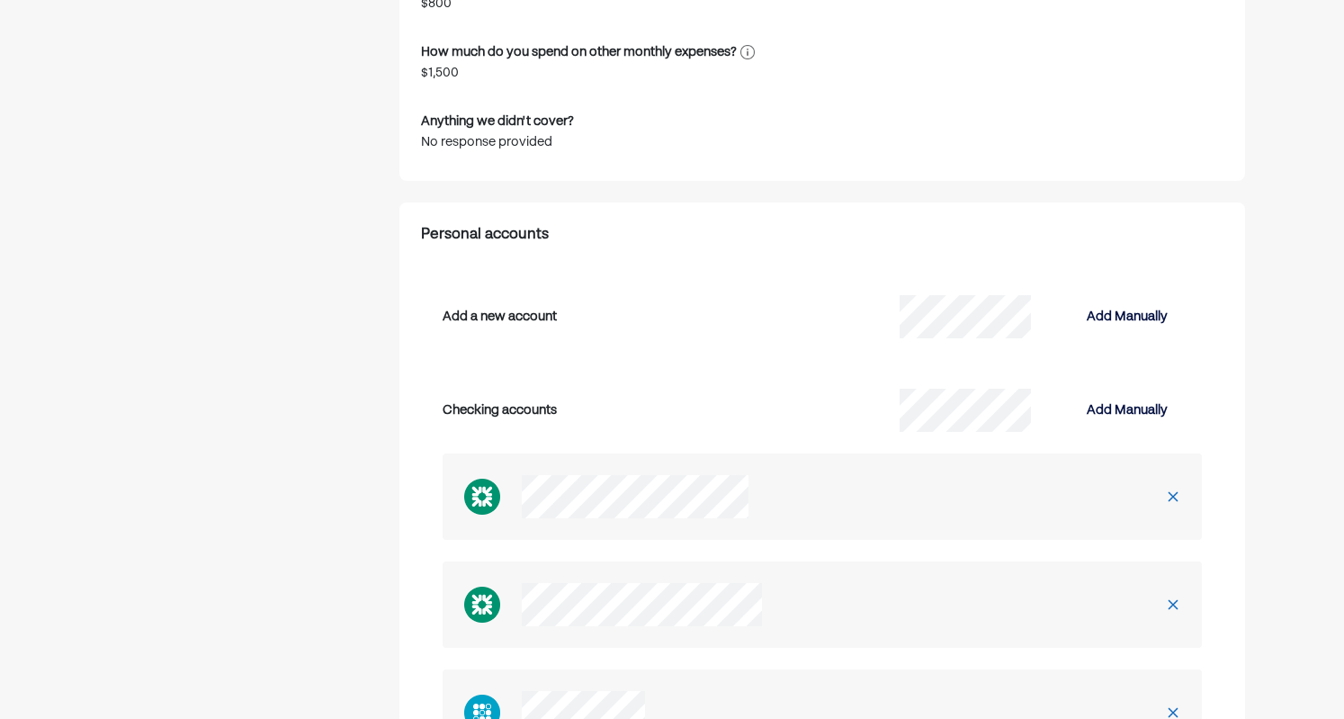
scroll to position [2711, 0]
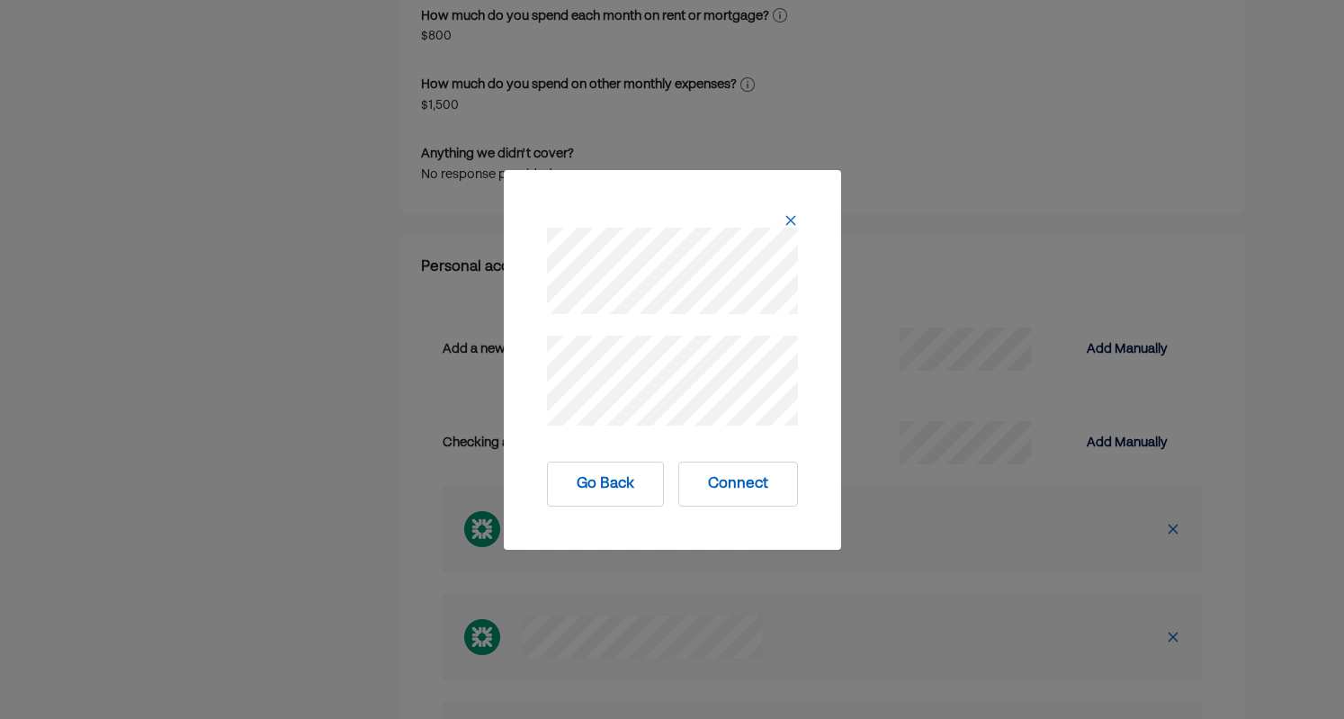
click at [714, 476] on button "Connect" at bounding box center [738, 483] width 120 height 45
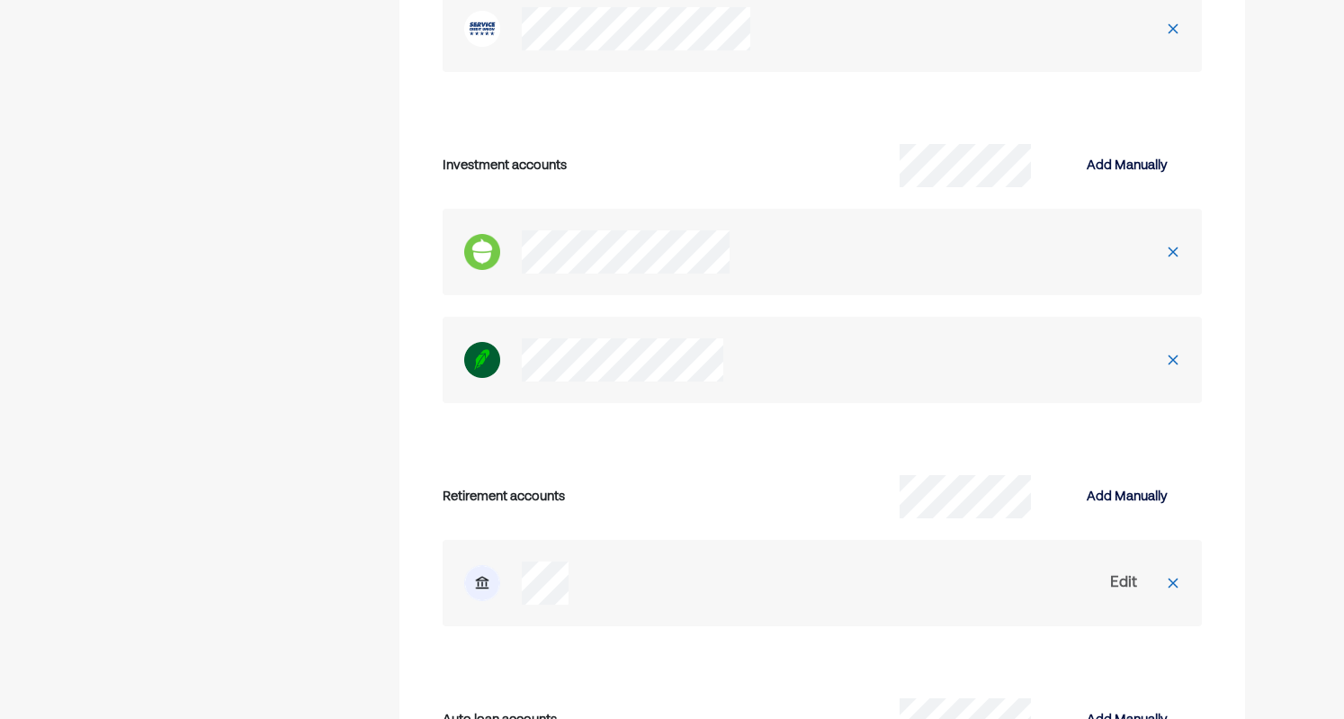
scroll to position [4869, 0]
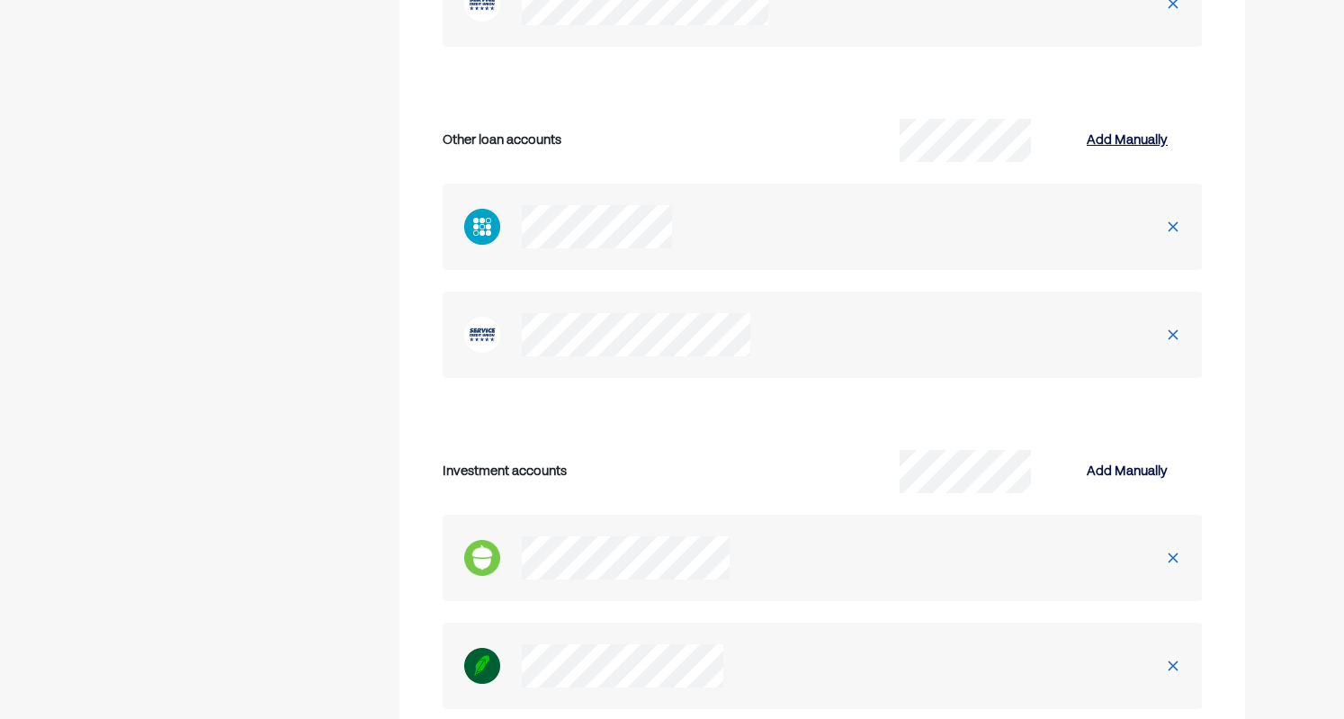
drag, startPoint x: 1008, startPoint y: 318, endPoint x: 1127, endPoint y: 138, distance: 215.5
click at [1127, 138] on div "Add Manually" at bounding box center [1126, 141] width 81 height 22
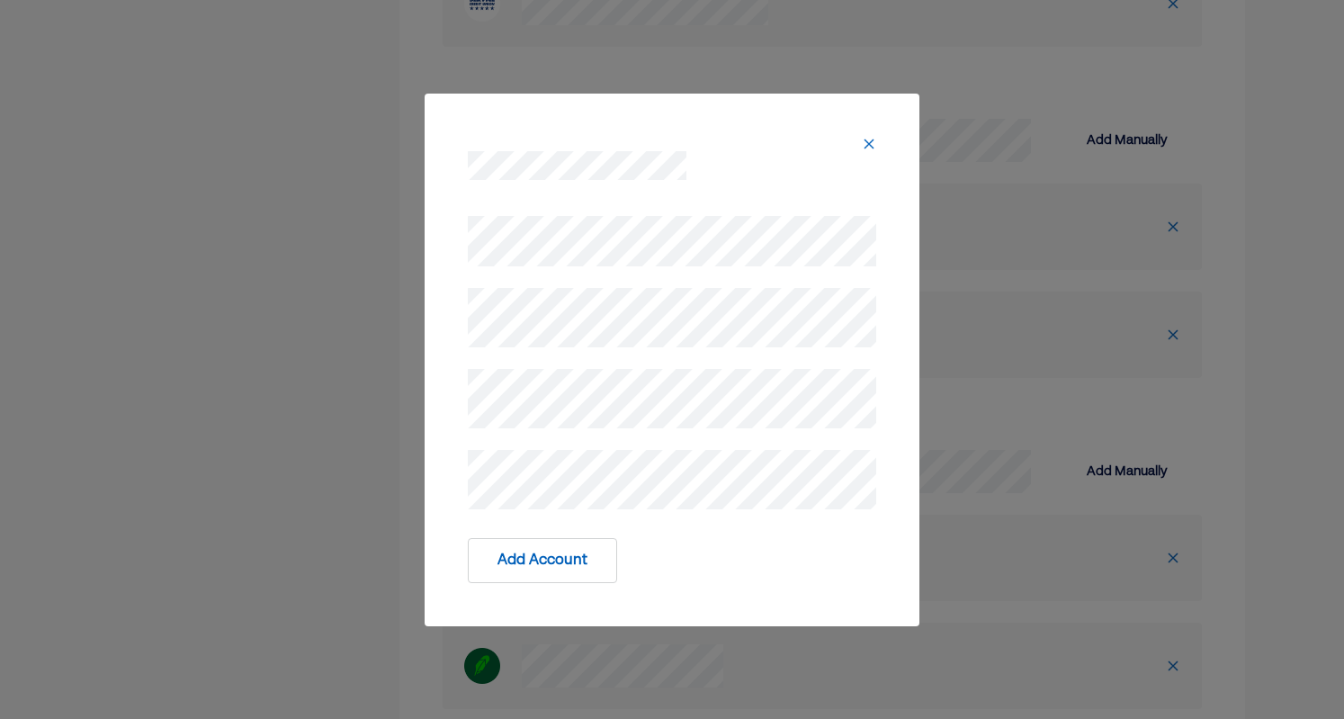
click at [565, 556] on button "Add Account" at bounding box center [542, 560] width 149 height 45
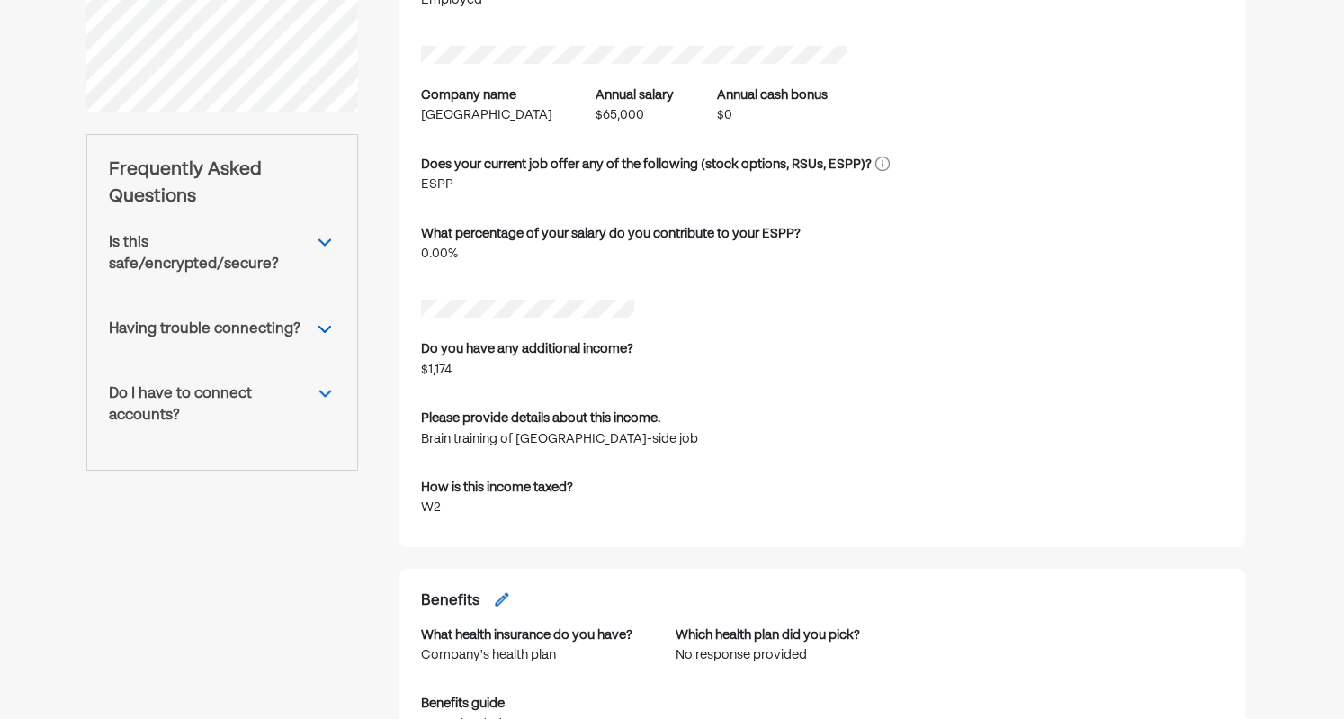
scroll to position [0, 0]
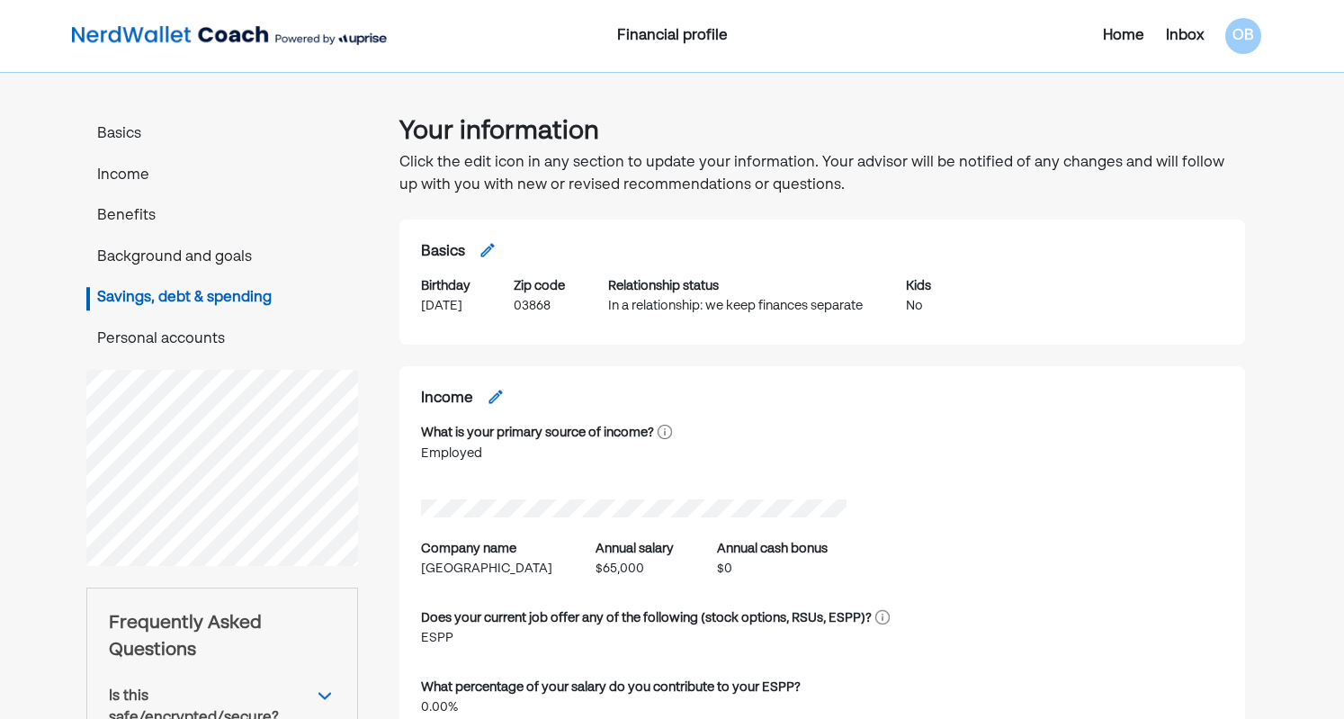
click at [137, 131] on p "Basics" at bounding box center [222, 134] width 272 height 23
click at [185, 335] on p "Personal accounts" at bounding box center [222, 339] width 272 height 23
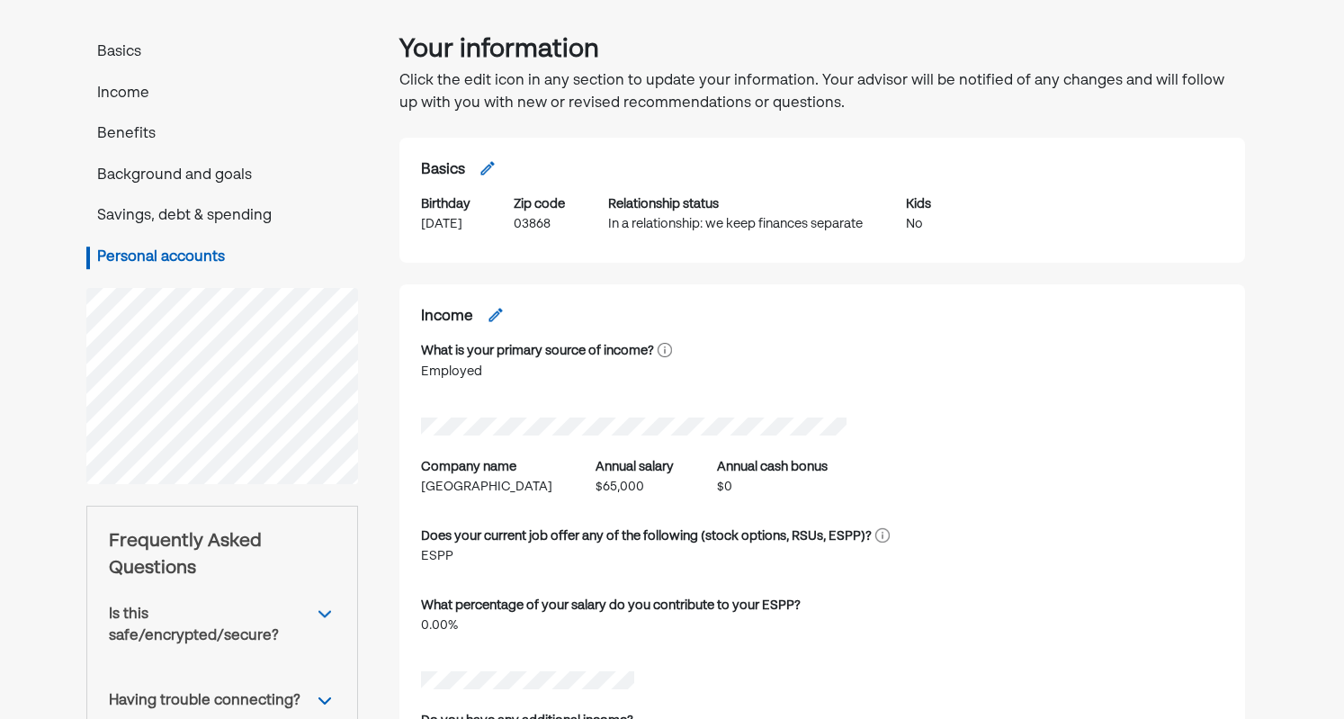
scroll to position [90, 0]
